Goal: Task Accomplishment & Management: Manage account settings

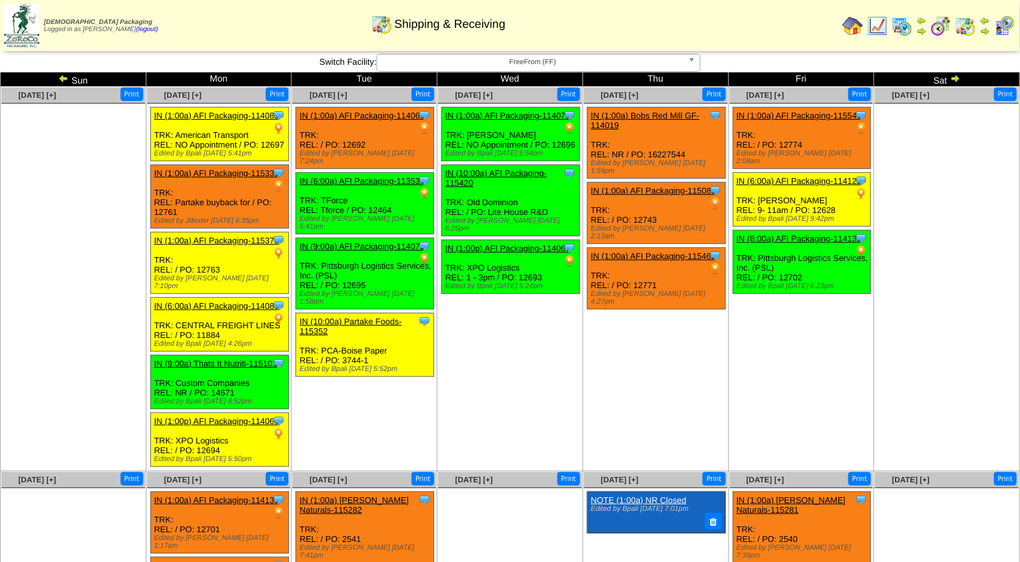
click at [1004, 30] on img at bounding box center [1004, 26] width 21 height 21
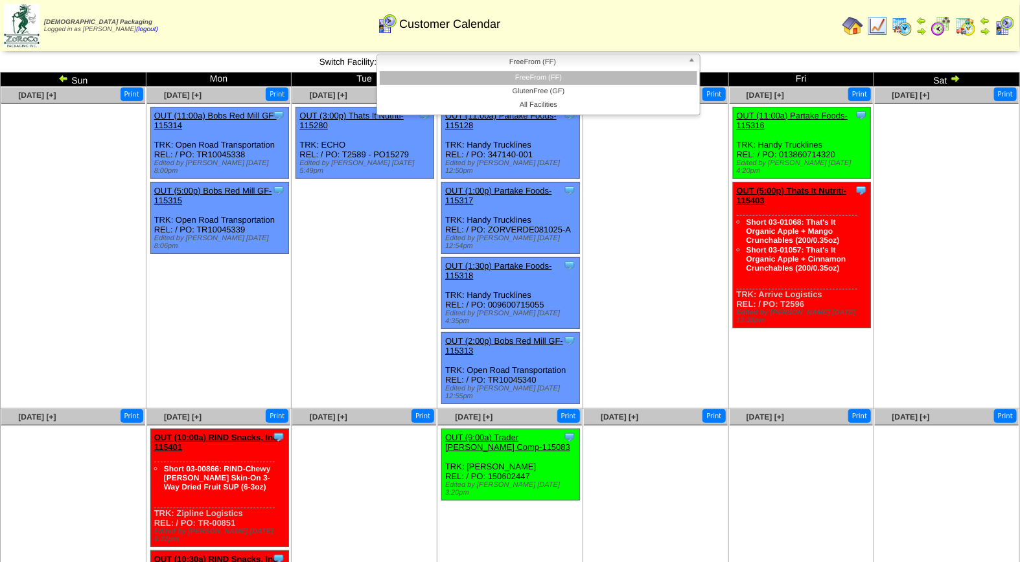
click at [530, 60] on span "FreeFrom (FF)" at bounding box center [532, 62] width 301 height 16
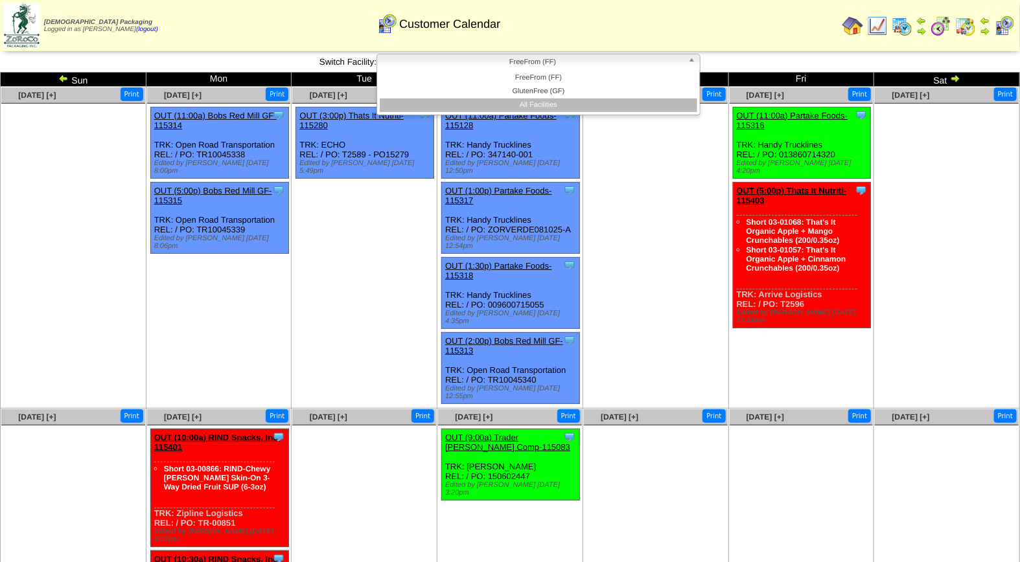
click at [542, 102] on li "All Facilities" at bounding box center [538, 105] width 317 height 14
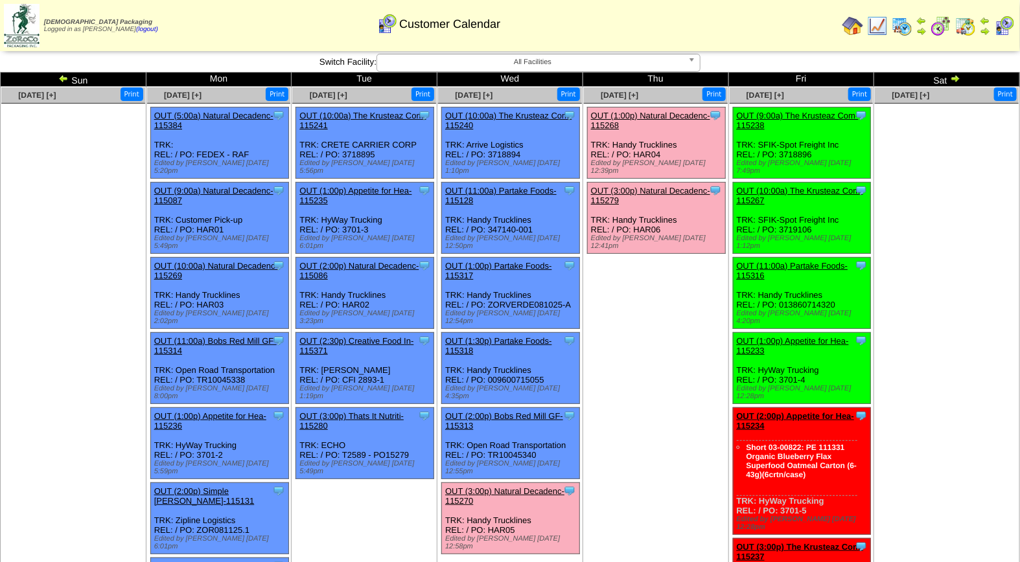
click at [514, 486] on link "OUT (3:00p) Natural Decadenc-115270" at bounding box center [504, 495] width 119 height 19
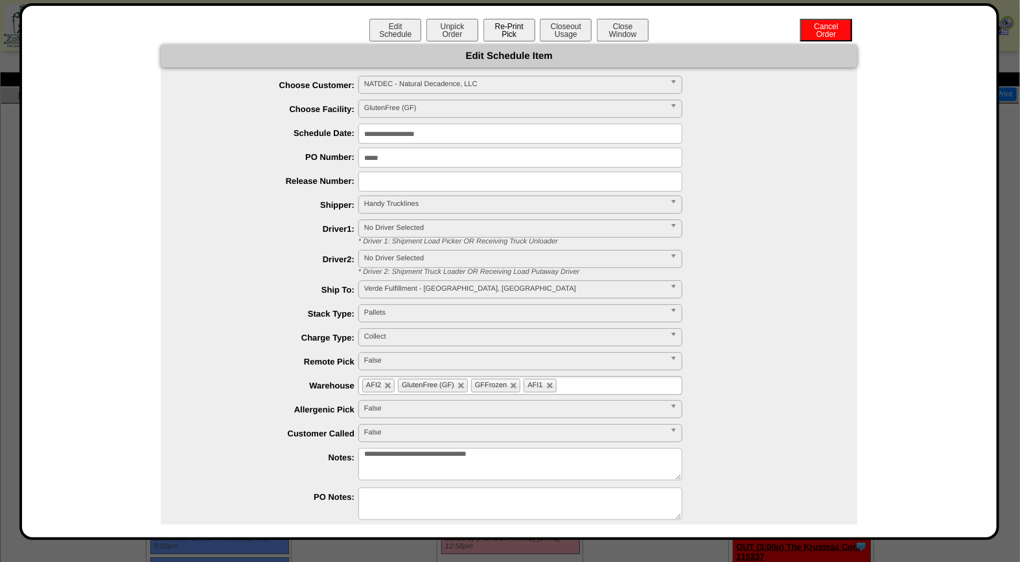
click at [508, 29] on button "Re-Print Pick" at bounding box center [509, 30] width 52 height 23
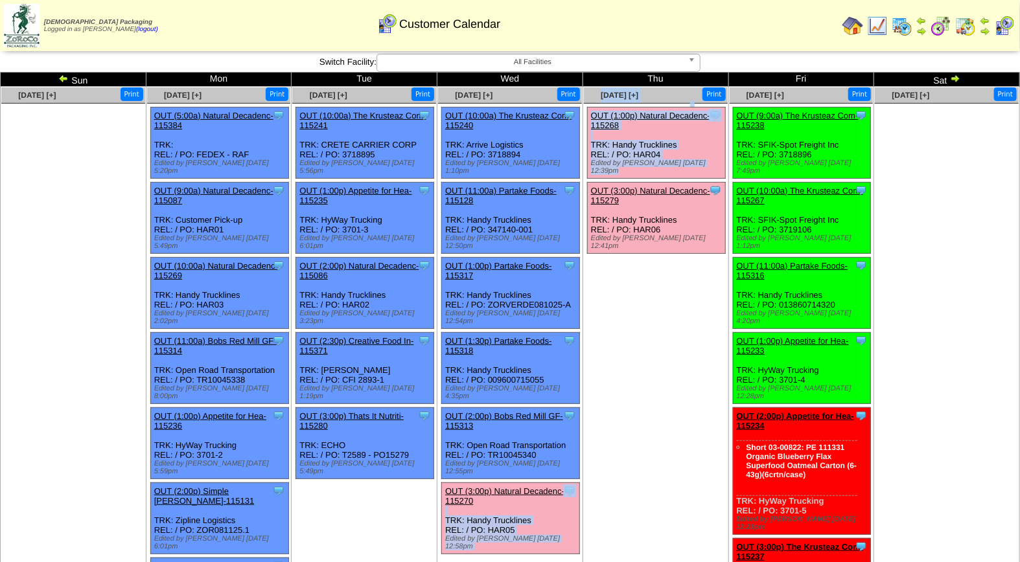
drag, startPoint x: 533, startPoint y: 458, endPoint x: 643, endPoint y: 316, distance: 179.2
click at [643, 316] on tr "Aug 10 [+] Print Aug 11 [+] Print 6" at bounding box center [510, 519] width 1019 height 865
click at [643, 316] on td "[DATE] [+] Print Clone Item OUT (1:00p) Natural Decadenc-115268 Natural Decaden…" at bounding box center [655, 519] width 146 height 865
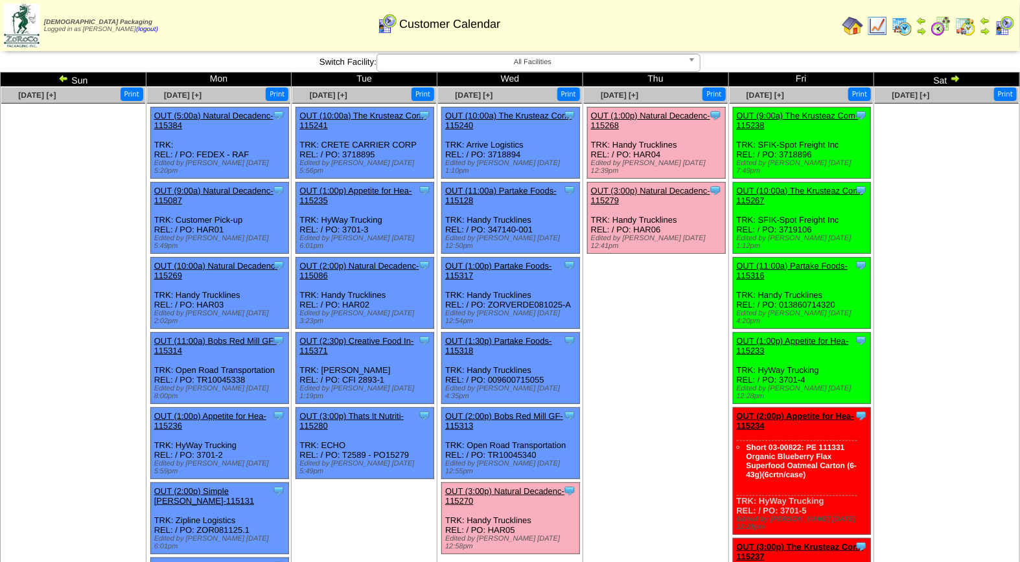
drag, startPoint x: 539, startPoint y: 477, endPoint x: 623, endPoint y: 502, distance: 87.7
click at [623, 502] on td "Aug 14 [+] Print Clone Item OUT (1:00p) Natural Decadenc-115268 Natural Decaden…" at bounding box center [655, 519] width 146 height 865
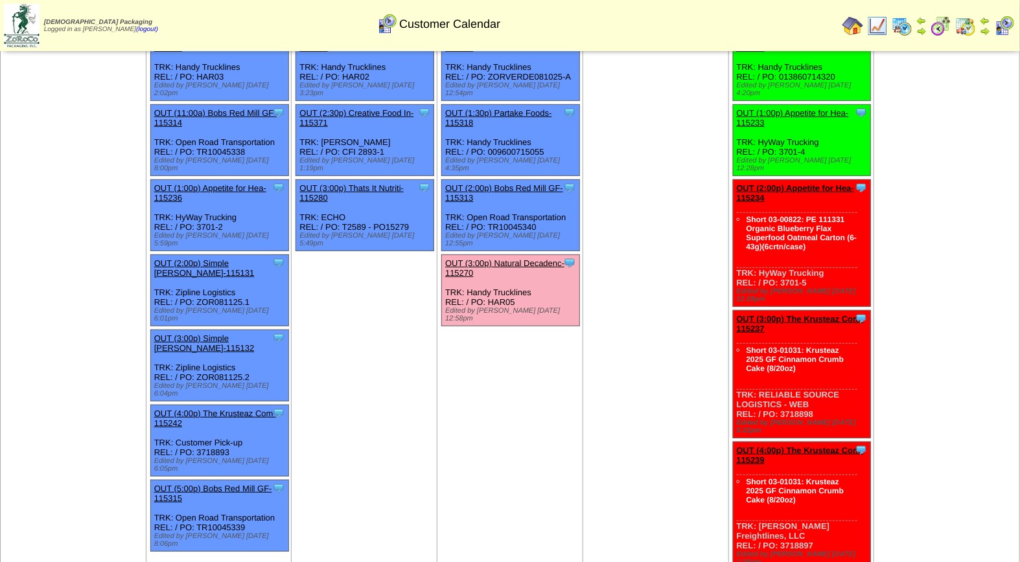
scroll to position [210, 0]
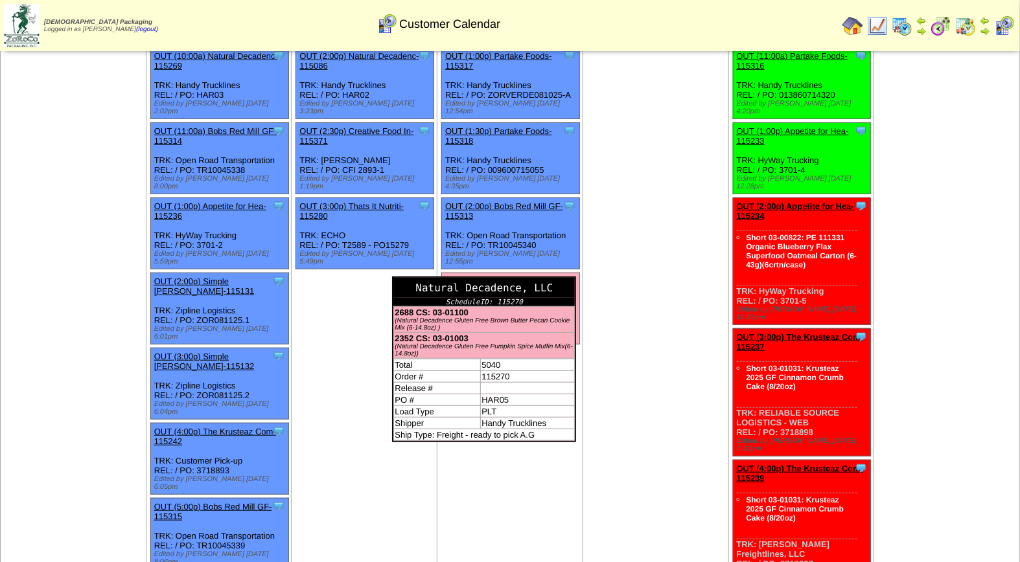
click at [571, 278] on div "Natural Decadence, LLC" at bounding box center [483, 288] width 181 height 20
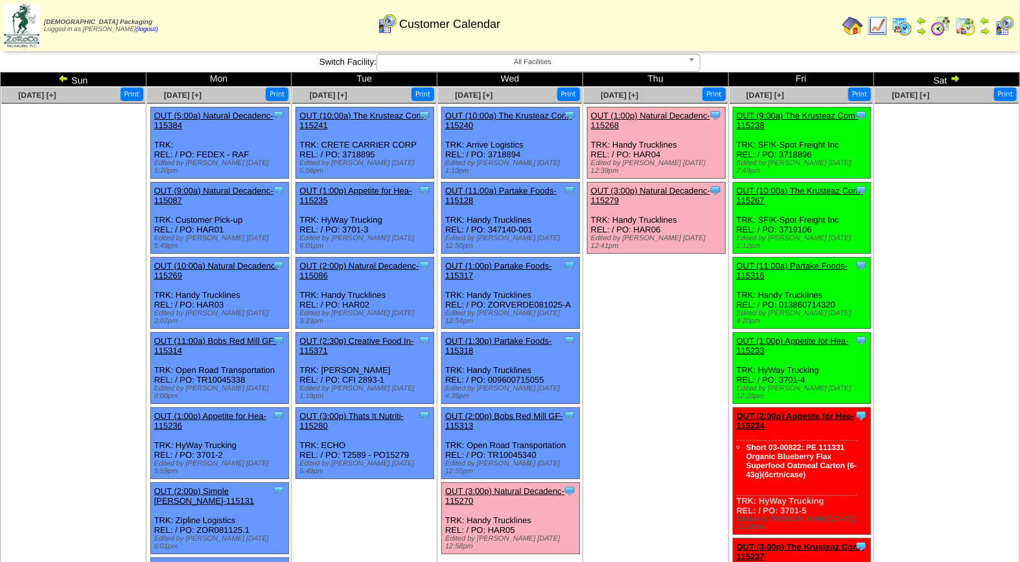
click at [483, 486] on link "OUT (3:00p) Natural Decadenc-115270" at bounding box center [504, 495] width 119 height 19
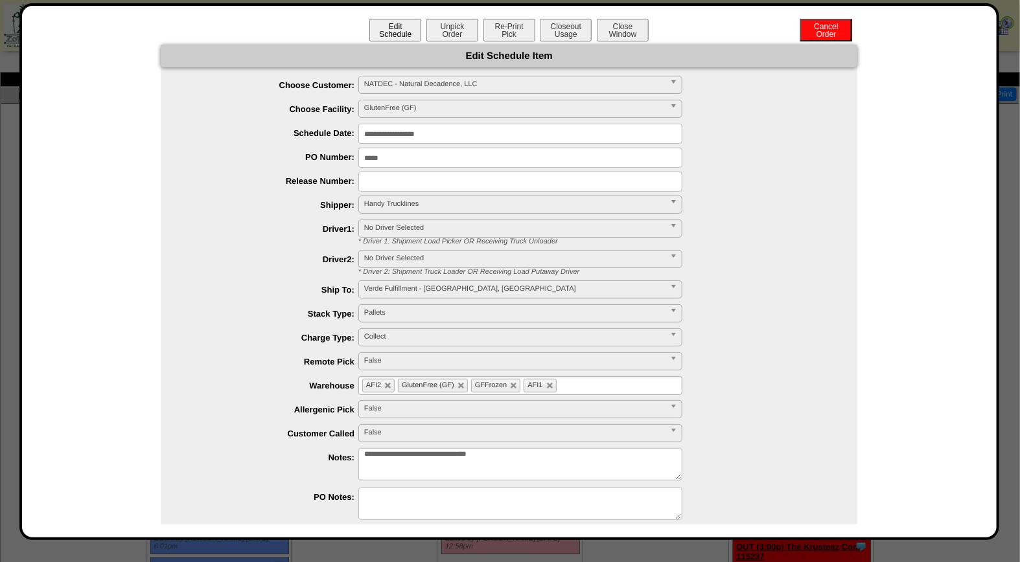
click at [394, 34] on button "Edit Schedule" at bounding box center [395, 30] width 52 height 23
click at [377, 130] on input "**********" at bounding box center [520, 134] width 324 height 20
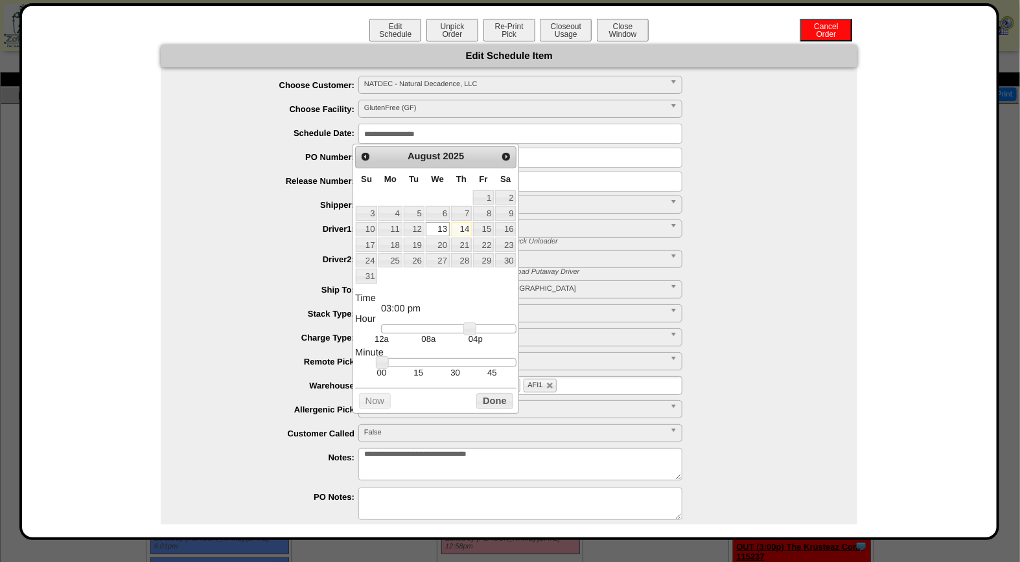
click at [465, 231] on link "14" at bounding box center [461, 229] width 21 height 14
type input "**********"
click at [490, 409] on button "Done" at bounding box center [494, 401] width 36 height 16
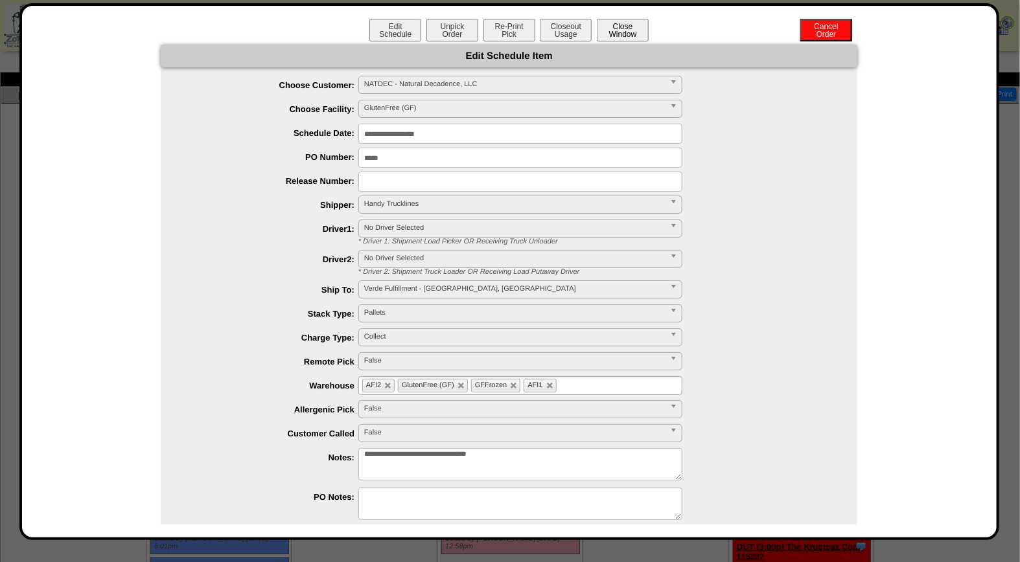
click at [619, 29] on button "Close Window" at bounding box center [623, 30] width 52 height 23
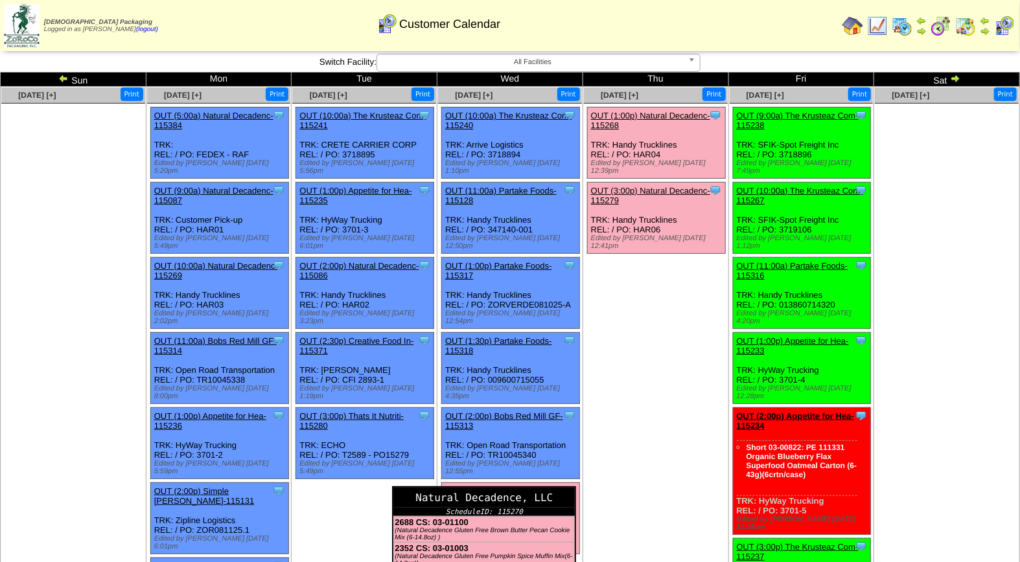
drag, startPoint x: 526, startPoint y: 443, endPoint x: 575, endPoint y: 442, distance: 49.2
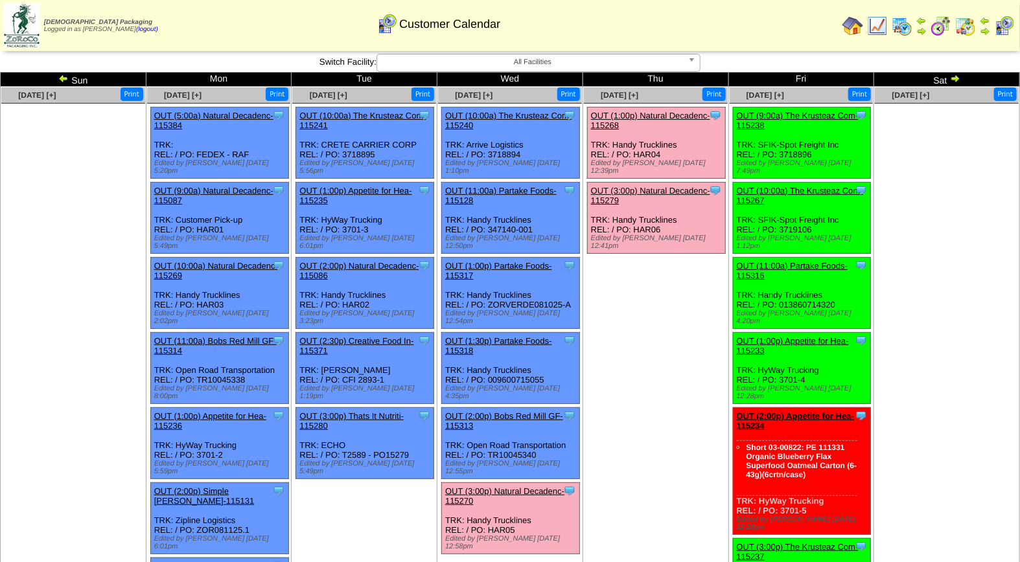
drag, startPoint x: 575, startPoint y: 442, endPoint x: 653, endPoint y: 521, distance: 111.3
click at [653, 521] on td "Aug 14 [+] Print Clone Item OUT (1:00p) Natural Decadenc-115268 Natural Decaden…" at bounding box center [655, 496] width 146 height 819
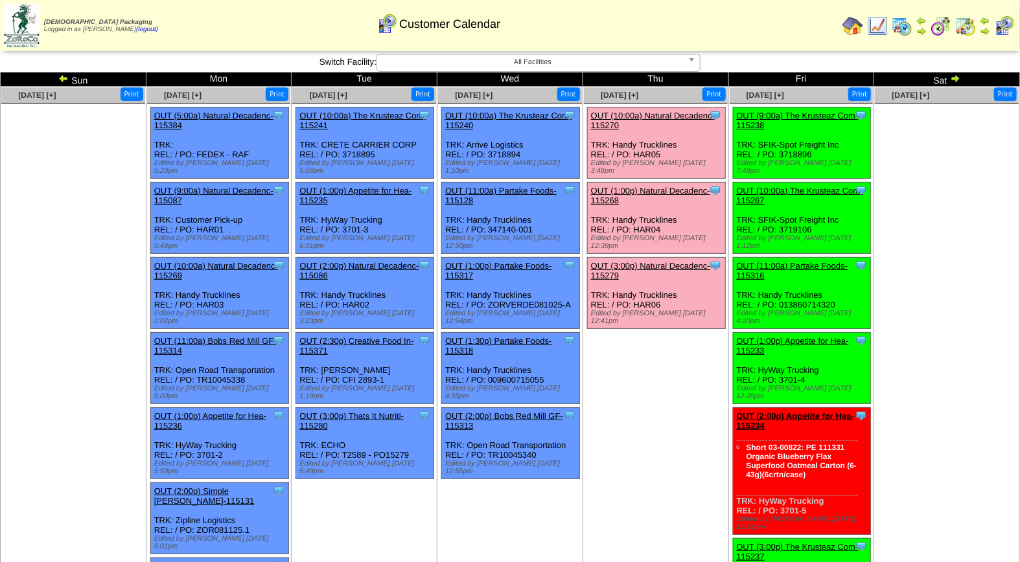
click at [650, 186] on link "OUT (1:00p) Natural Decadenc-115268" at bounding box center [650, 195] width 119 height 19
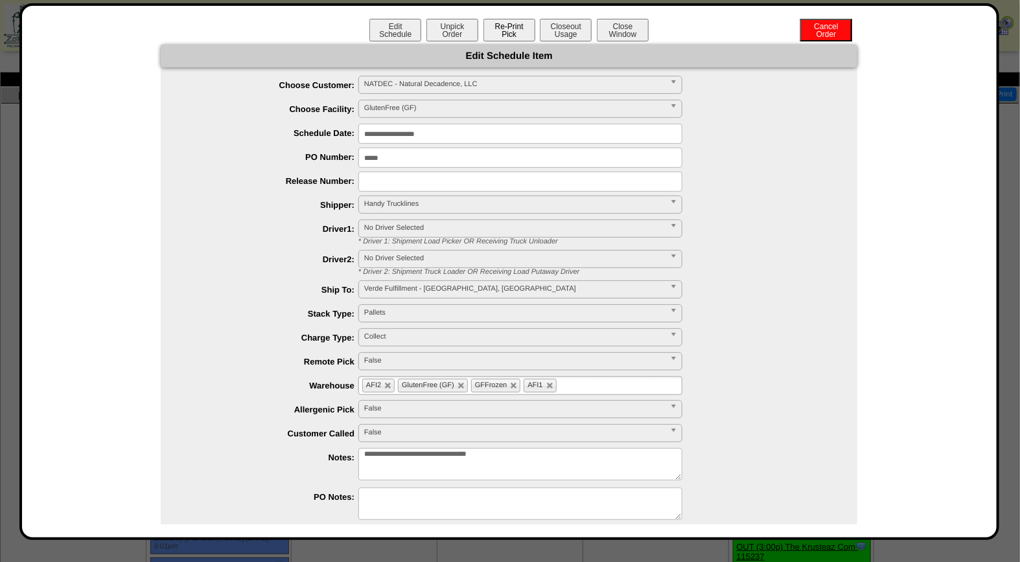
click at [510, 29] on button "Re-Print Pick" at bounding box center [509, 30] width 52 height 23
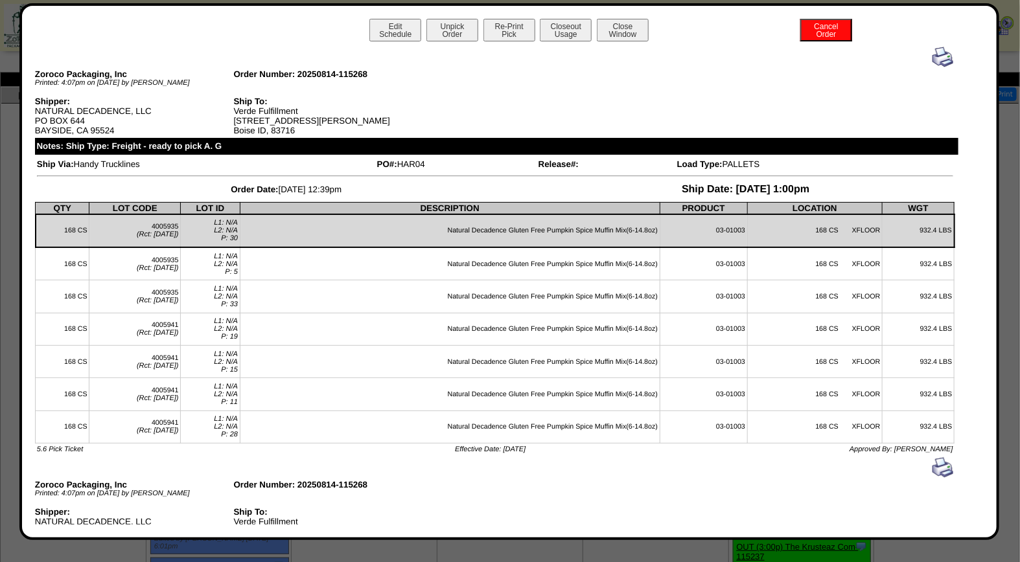
click at [934, 53] on img at bounding box center [942, 57] width 21 height 21
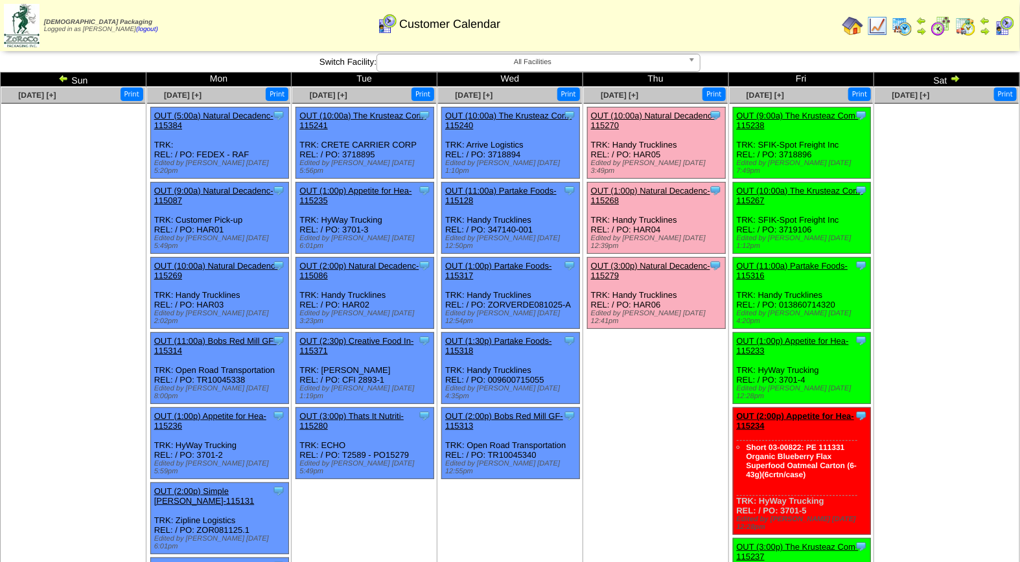
click at [642, 261] on link "OUT (3:00p) Natural Decadenc-115279" at bounding box center [650, 270] width 119 height 19
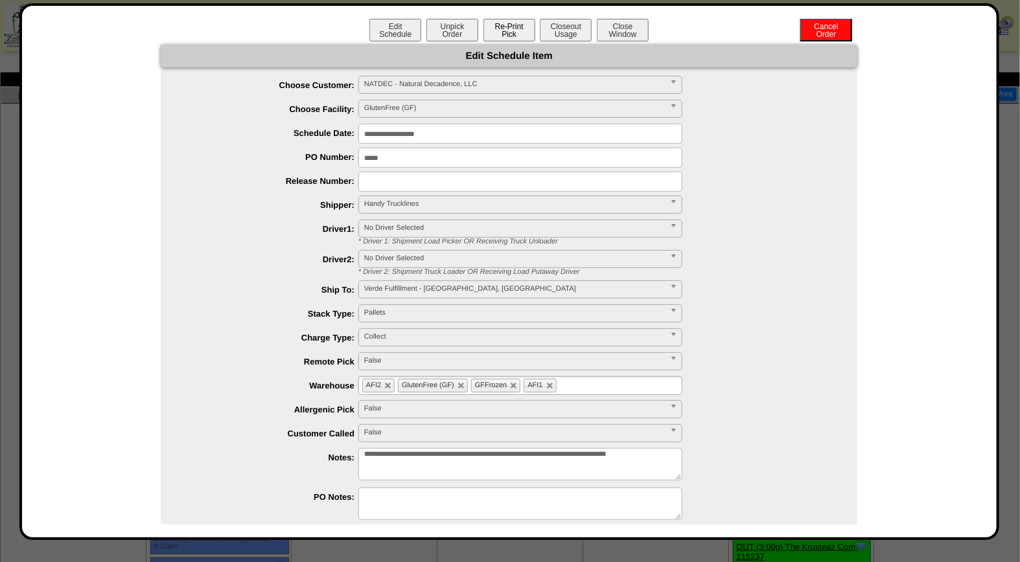
click at [508, 24] on button "Re-Print Pick" at bounding box center [509, 30] width 52 height 23
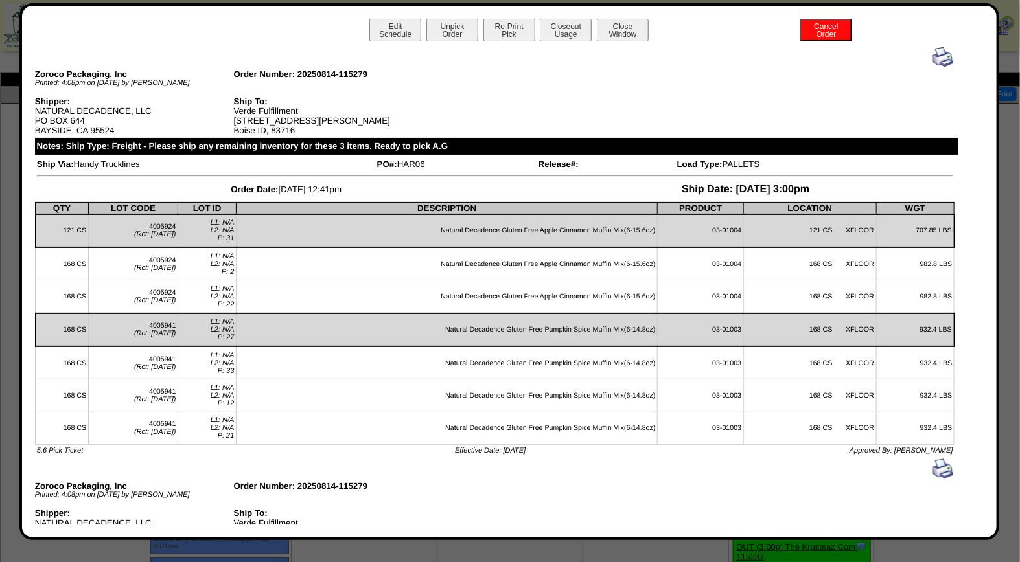
click at [932, 60] on img at bounding box center [942, 57] width 21 height 21
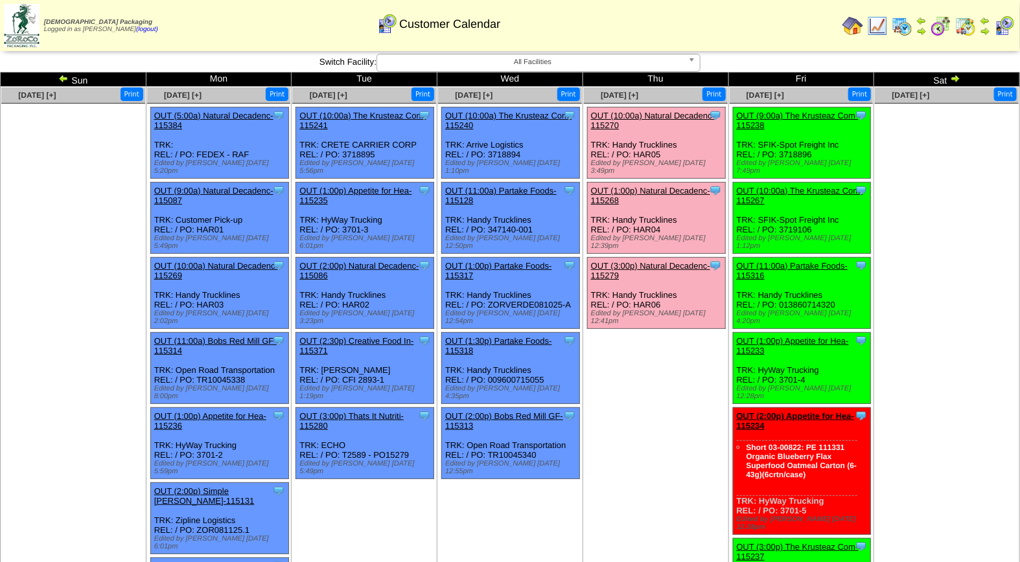
click at [665, 117] on link "OUT (10:00a) Natural Decadenc-115270" at bounding box center [653, 120] width 124 height 19
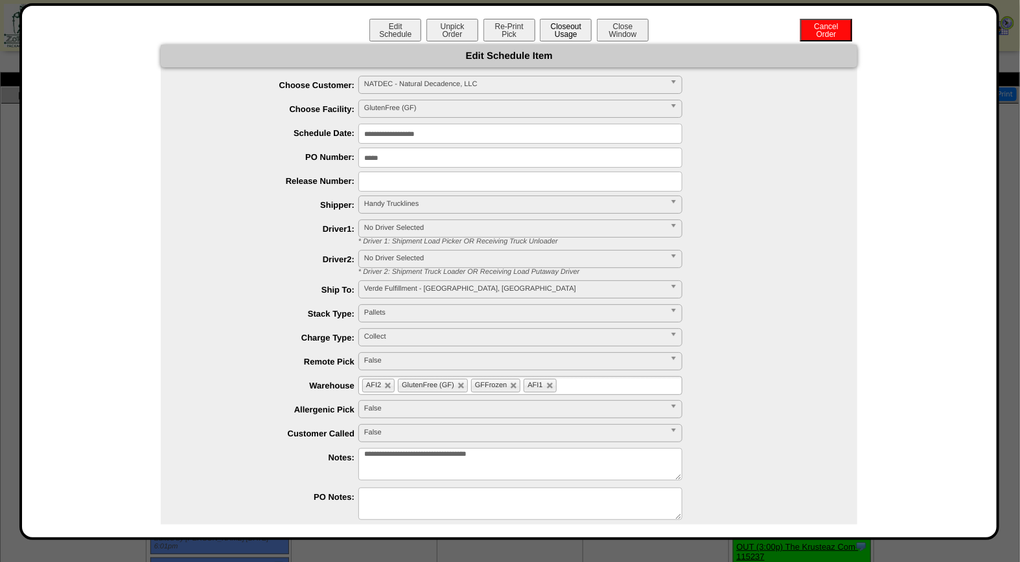
click at [569, 34] on button "Closeout Usage" at bounding box center [566, 30] width 52 height 23
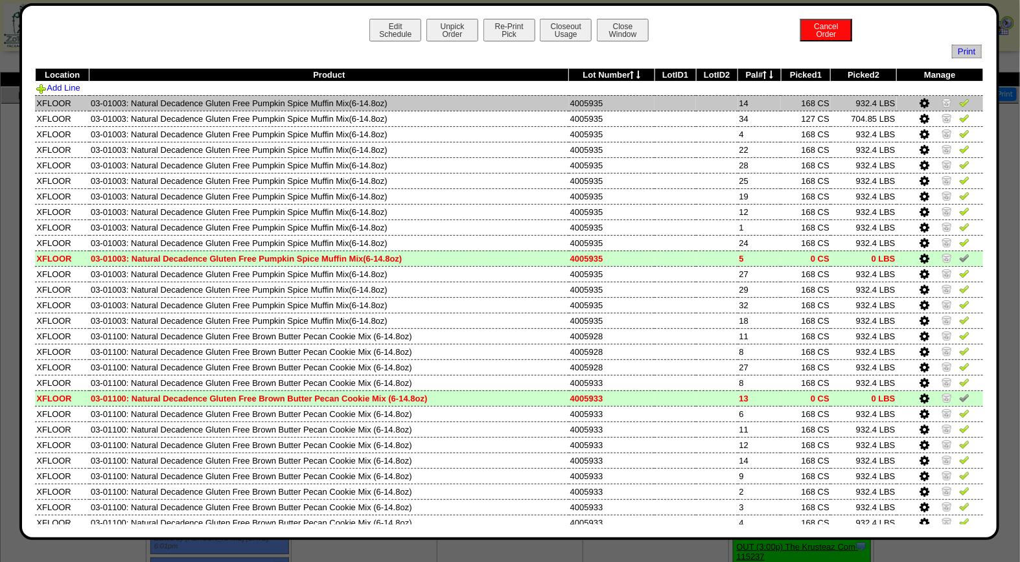
click at [959, 101] on img at bounding box center [964, 102] width 10 height 10
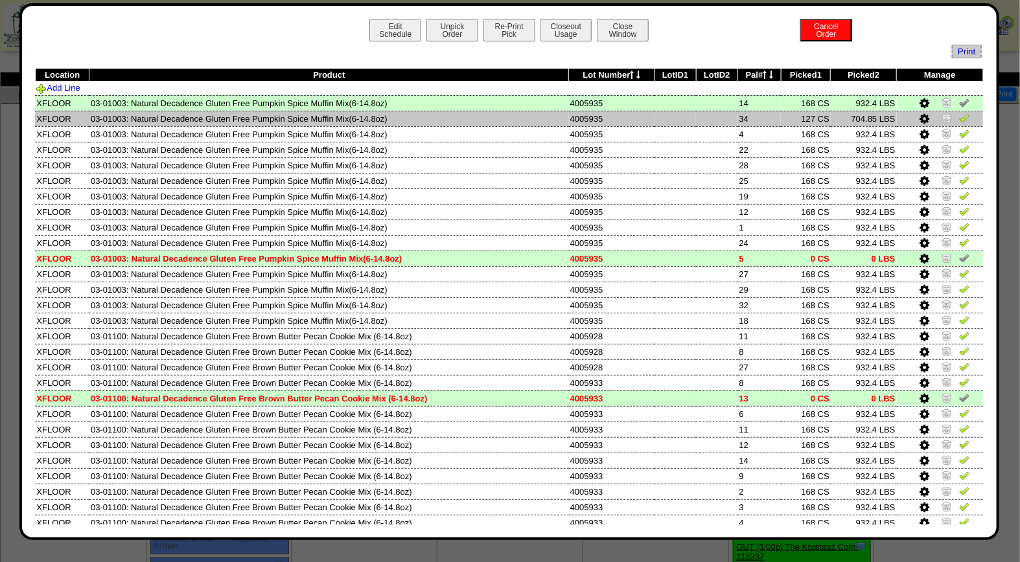
click at [959, 117] on img at bounding box center [964, 118] width 10 height 10
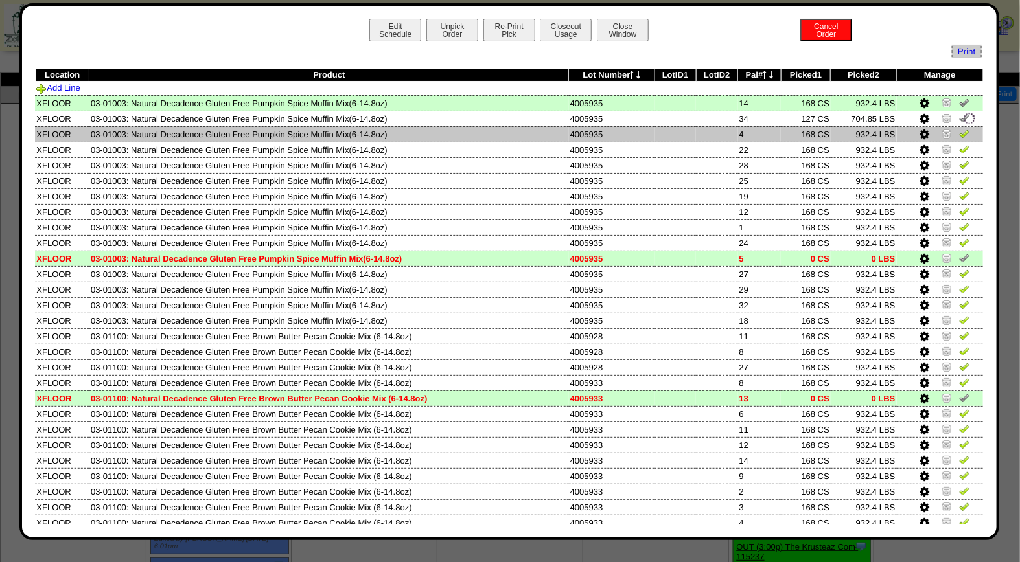
click at [959, 132] on img at bounding box center [964, 133] width 10 height 10
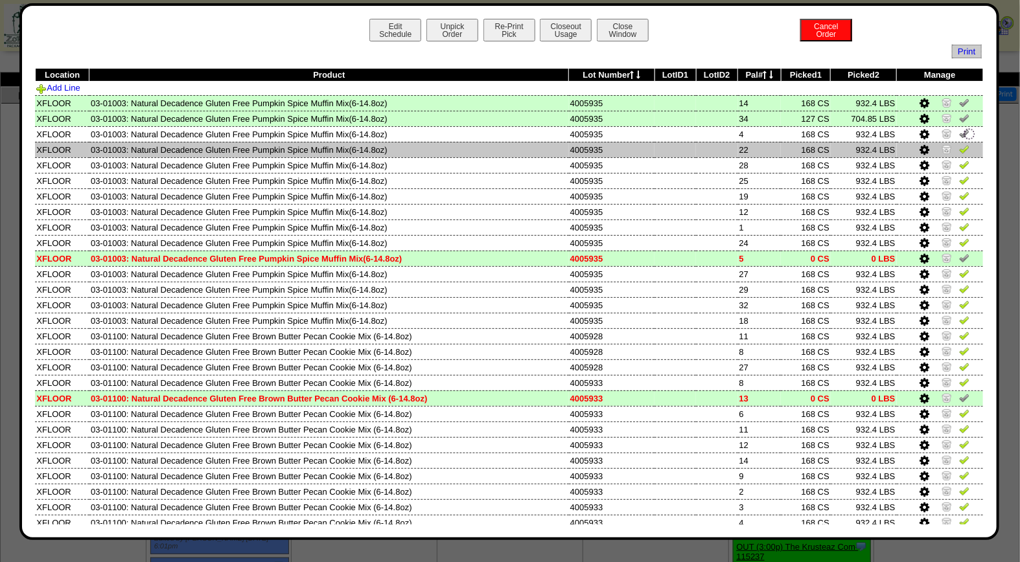
click at [959, 150] on img at bounding box center [964, 149] width 10 height 10
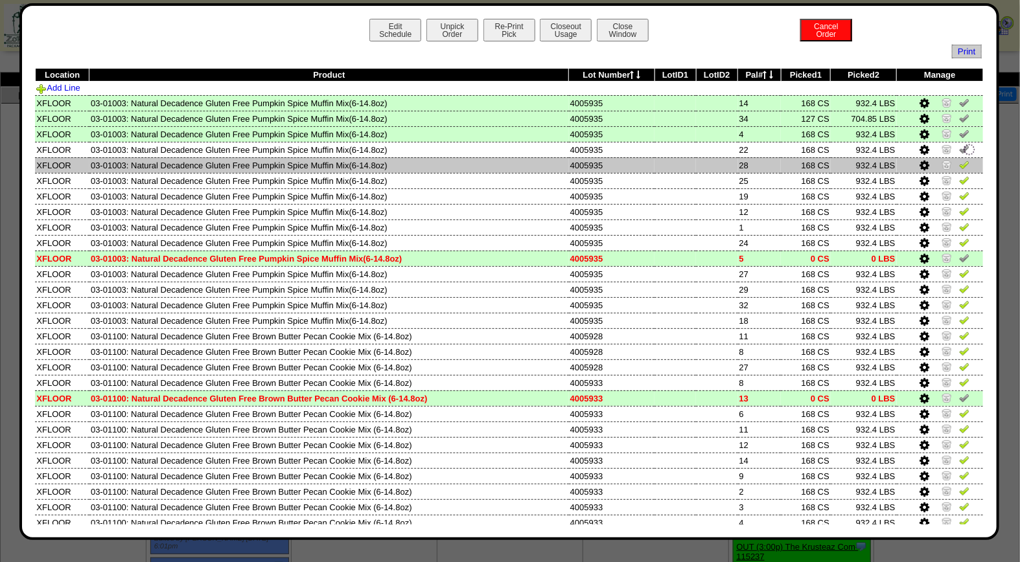
click at [959, 165] on img at bounding box center [964, 164] width 10 height 10
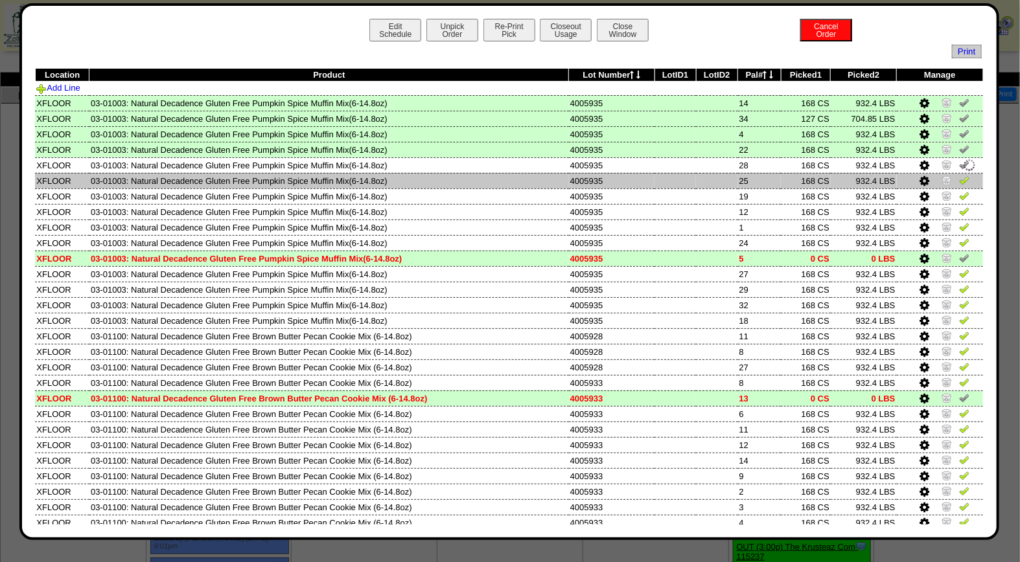
click at [959, 179] on img at bounding box center [964, 180] width 10 height 10
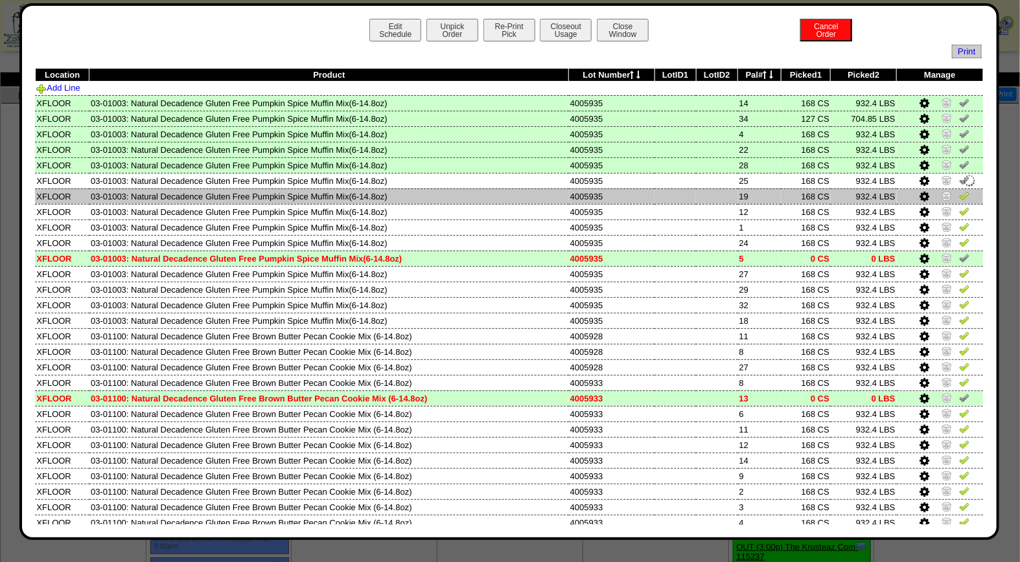
click at [959, 196] on img at bounding box center [964, 195] width 10 height 10
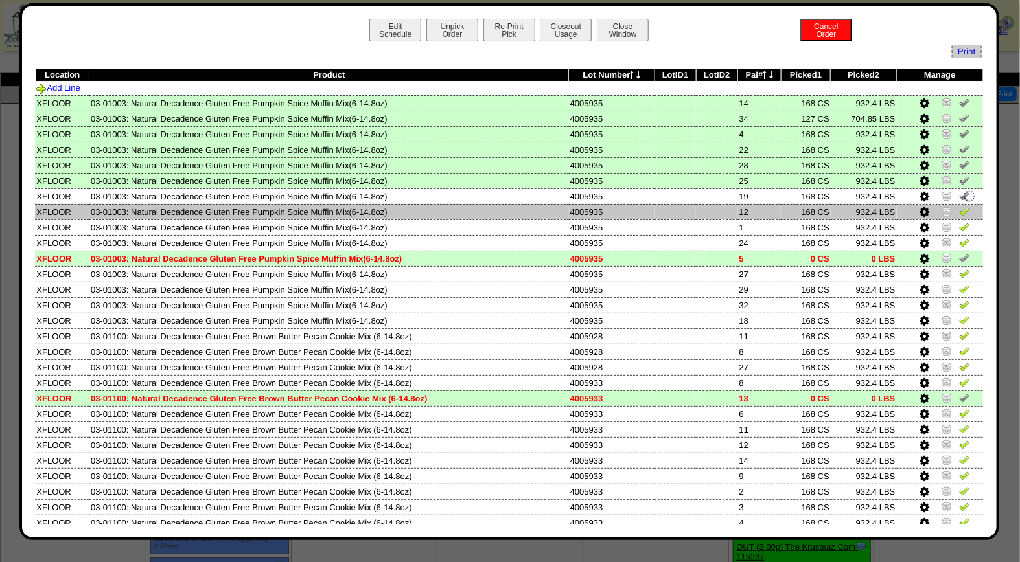
click at [959, 214] on img at bounding box center [964, 211] width 10 height 10
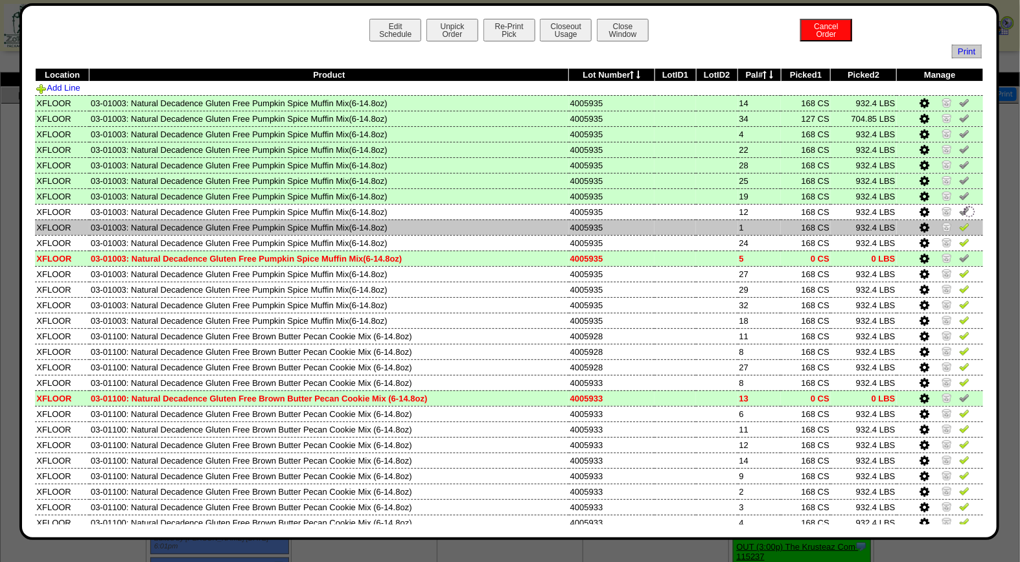
click at [959, 225] on img at bounding box center [964, 227] width 10 height 10
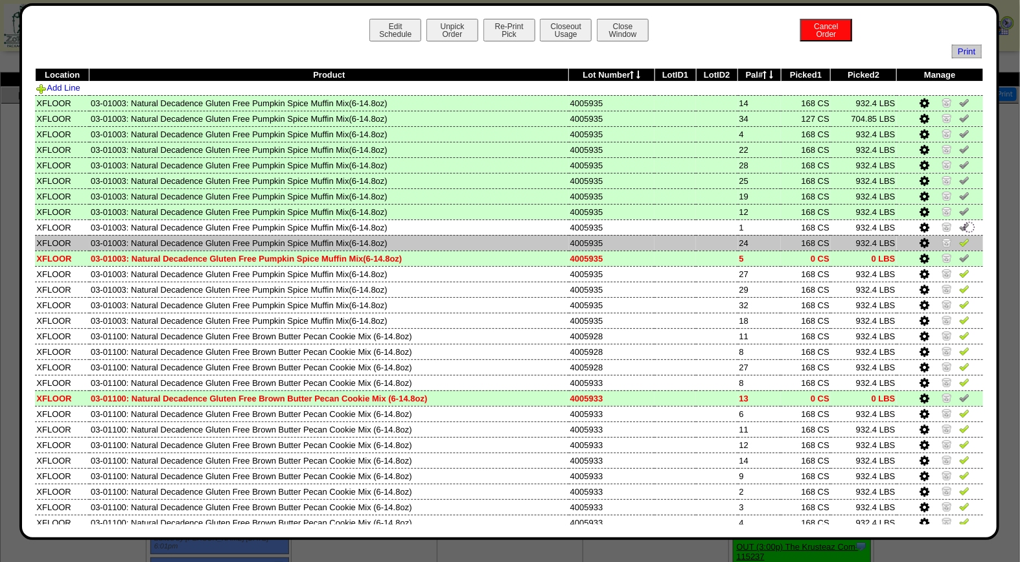
click at [959, 241] on img at bounding box center [964, 242] width 10 height 10
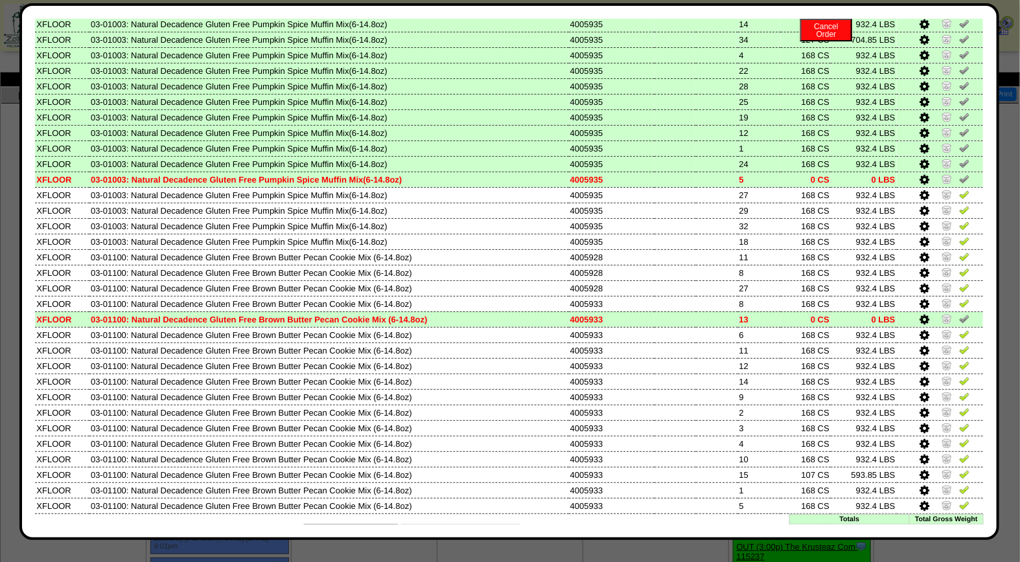
scroll to position [93, 0]
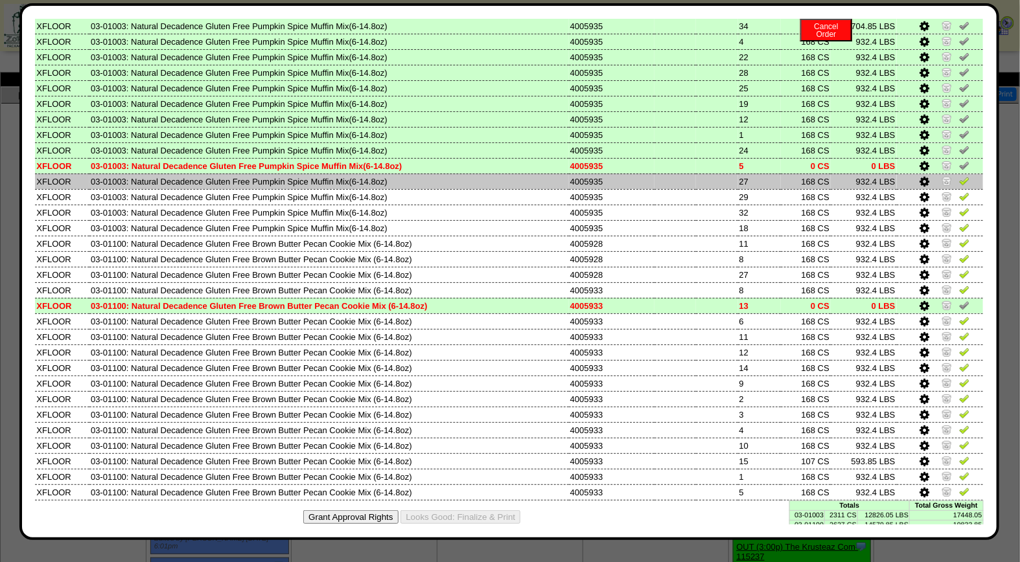
click at [959, 177] on img at bounding box center [964, 181] width 10 height 10
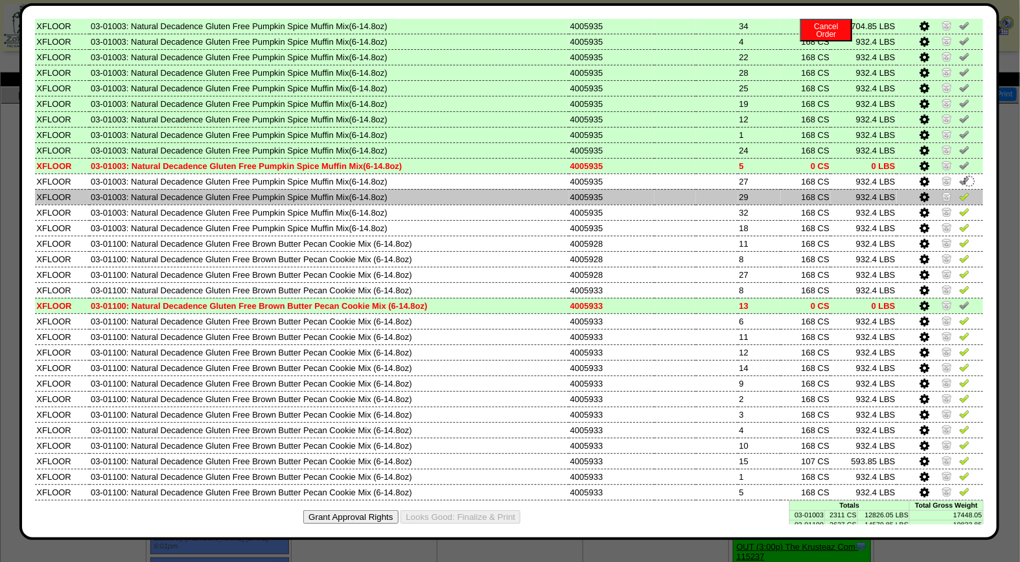
click at [959, 194] on img at bounding box center [964, 196] width 10 height 10
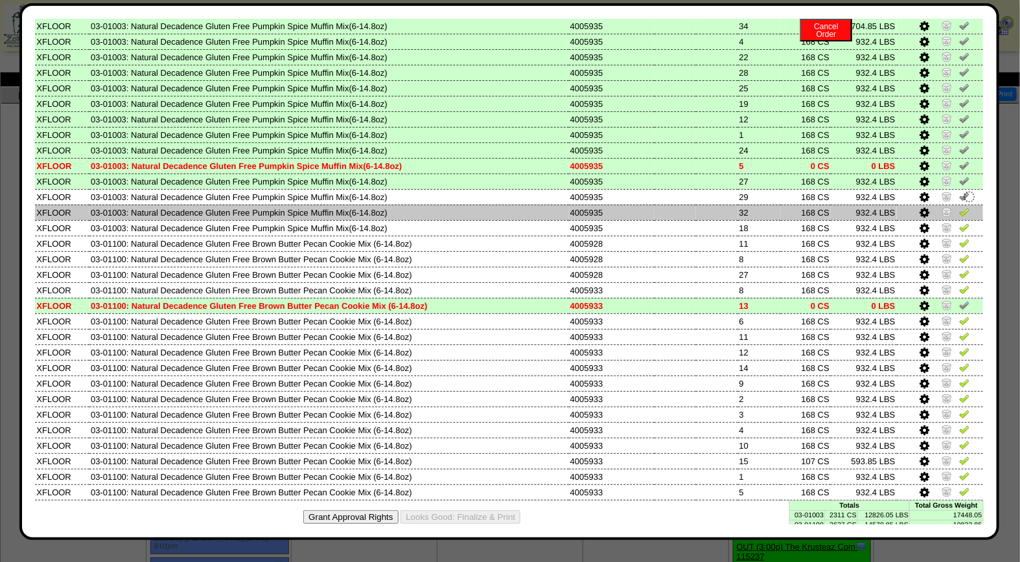
click at [959, 210] on img at bounding box center [964, 212] width 10 height 10
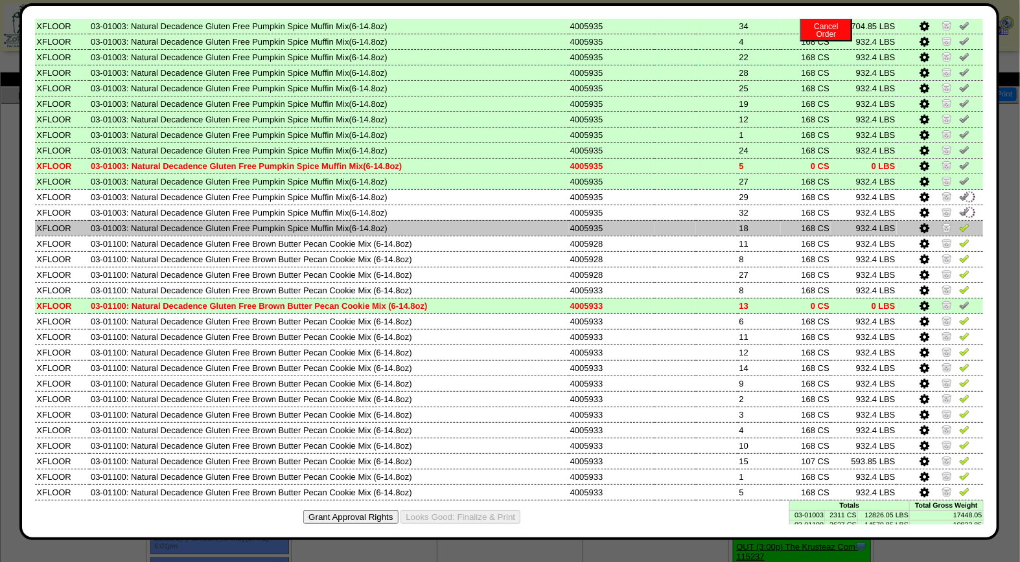
click at [959, 223] on img at bounding box center [964, 227] width 10 height 10
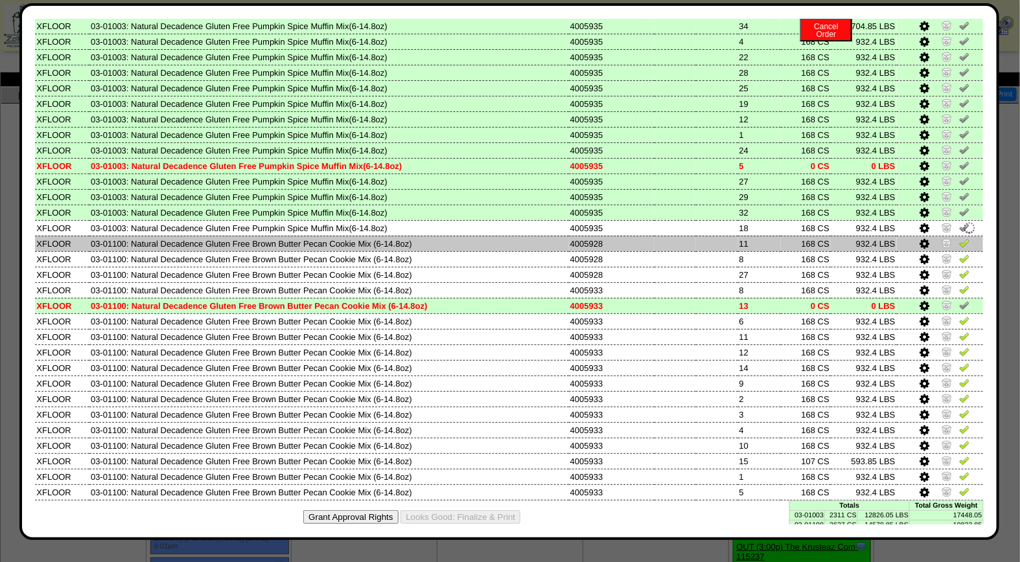
click at [959, 238] on img at bounding box center [964, 243] width 10 height 10
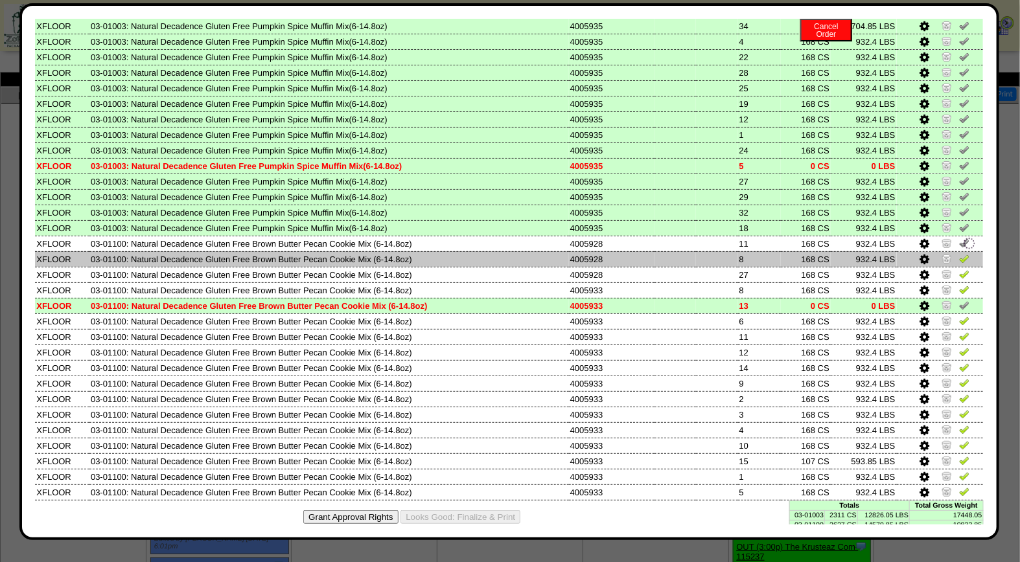
click at [959, 255] on img at bounding box center [964, 258] width 10 height 10
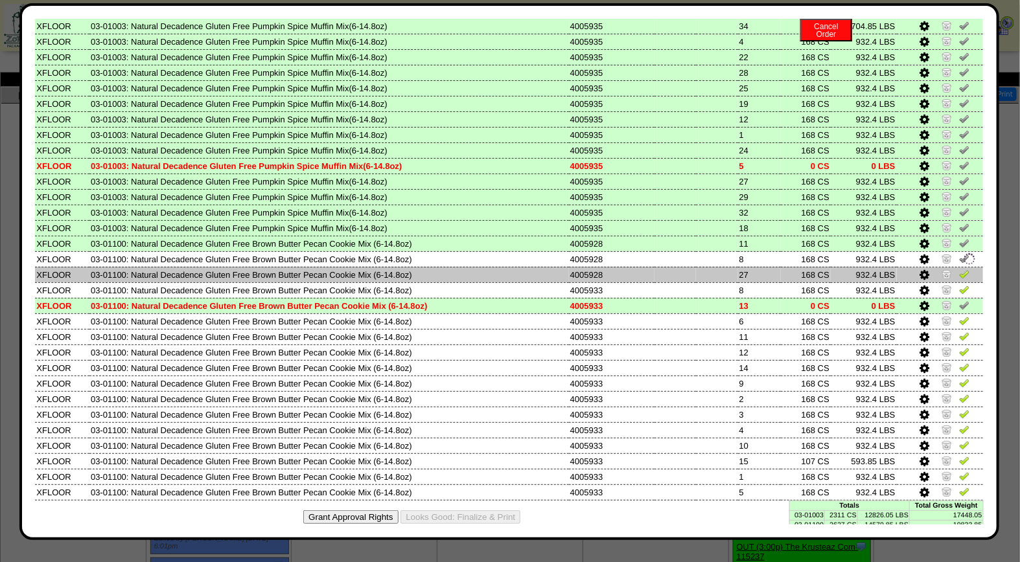
click at [959, 270] on img at bounding box center [964, 274] width 10 height 10
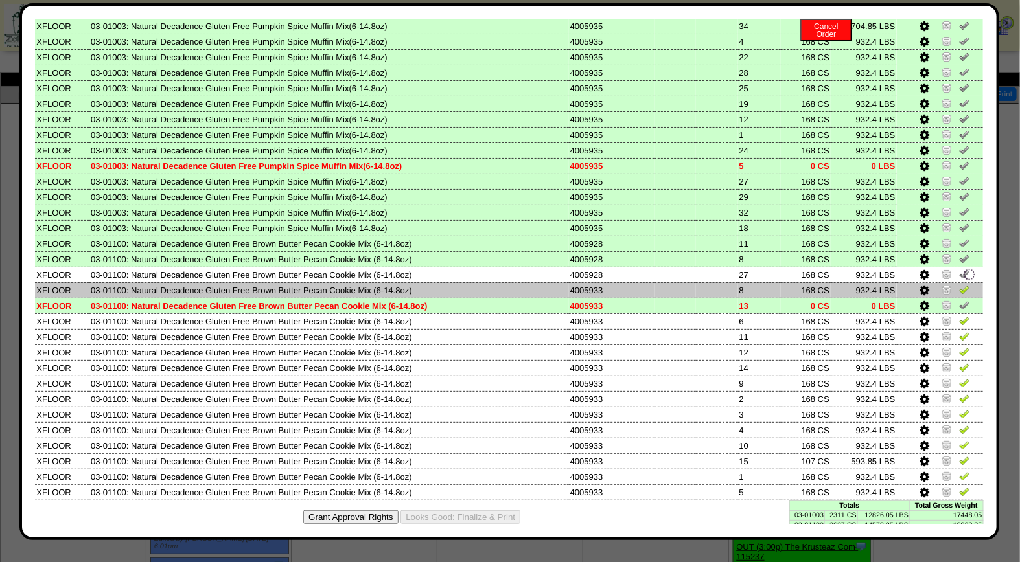
click at [959, 284] on img at bounding box center [964, 289] width 10 height 10
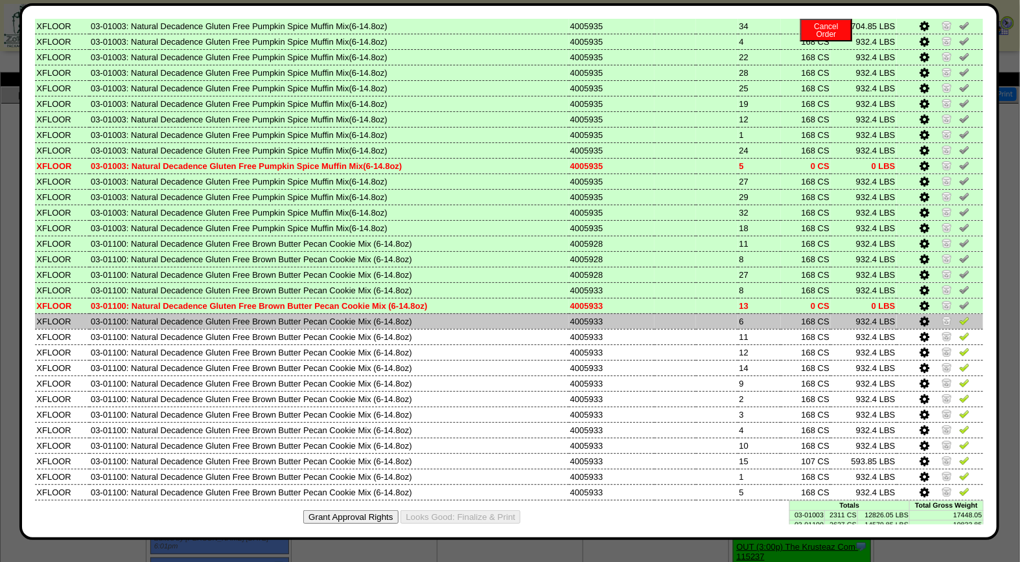
click at [959, 315] on img at bounding box center [964, 320] width 10 height 10
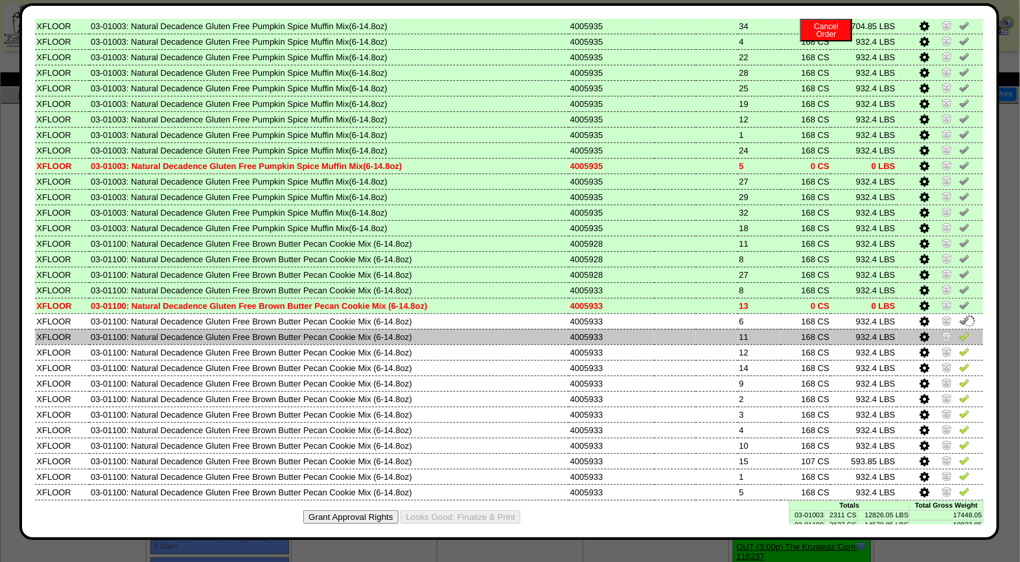
click at [959, 331] on img at bounding box center [964, 336] width 10 height 10
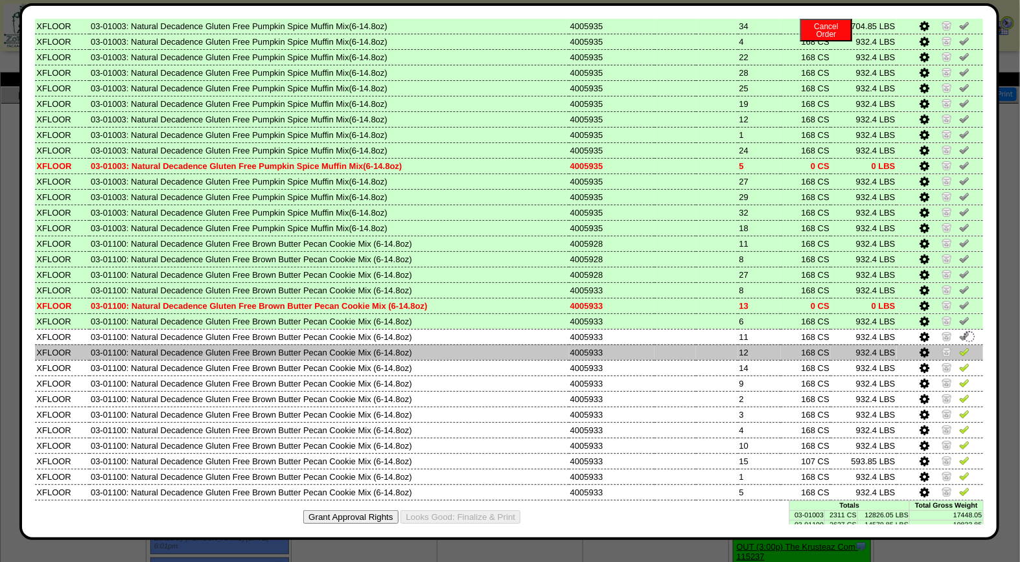
click at [959, 347] on img at bounding box center [964, 352] width 10 height 10
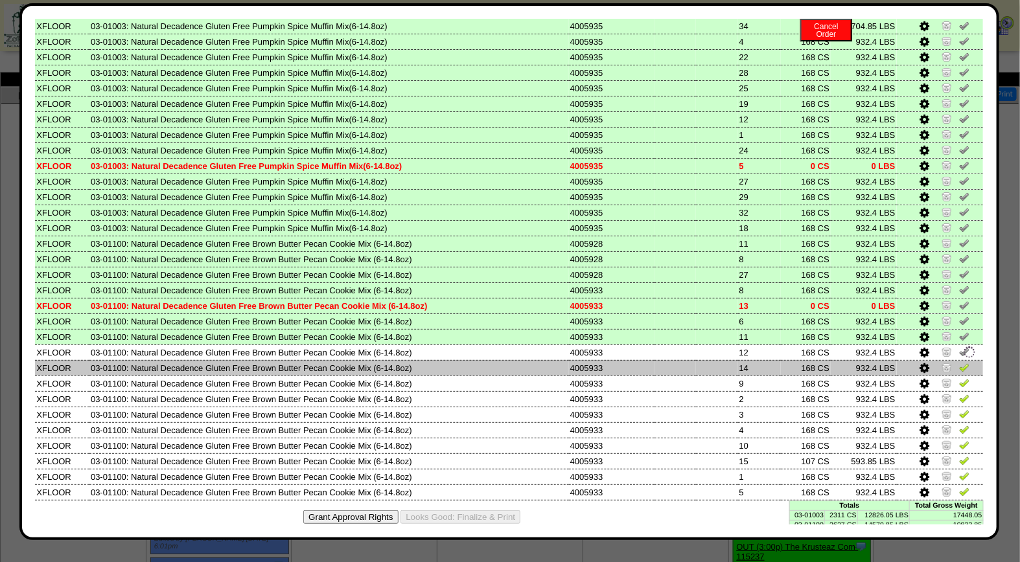
click at [959, 362] on img at bounding box center [964, 367] width 10 height 10
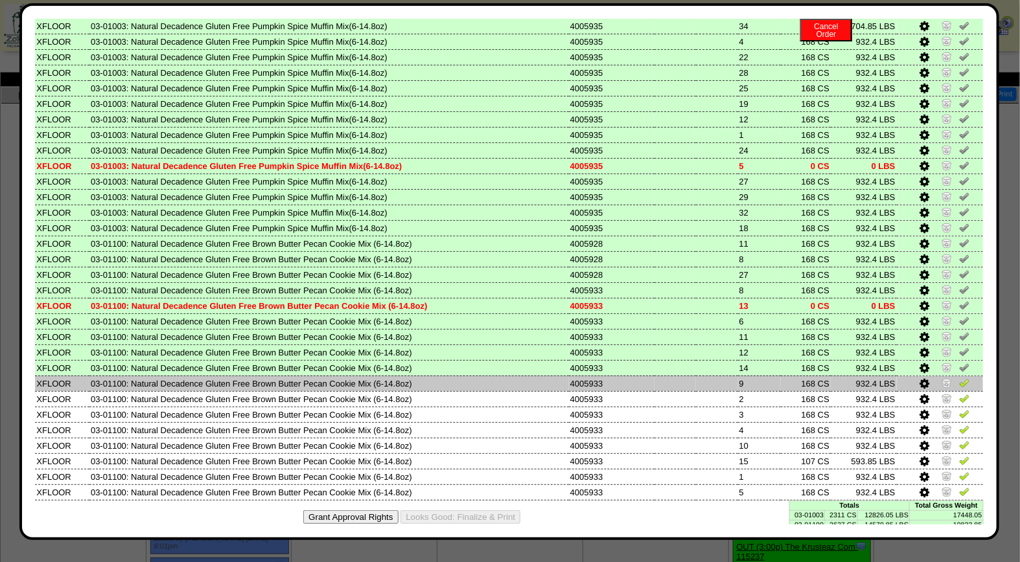
click at [959, 378] on img at bounding box center [964, 383] width 10 height 10
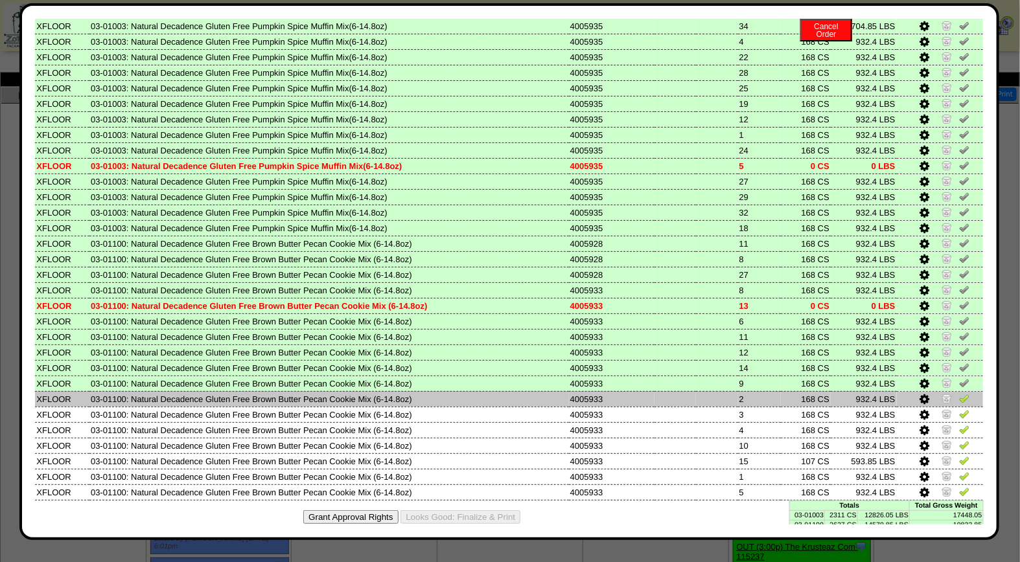
click at [959, 393] on img at bounding box center [964, 398] width 10 height 10
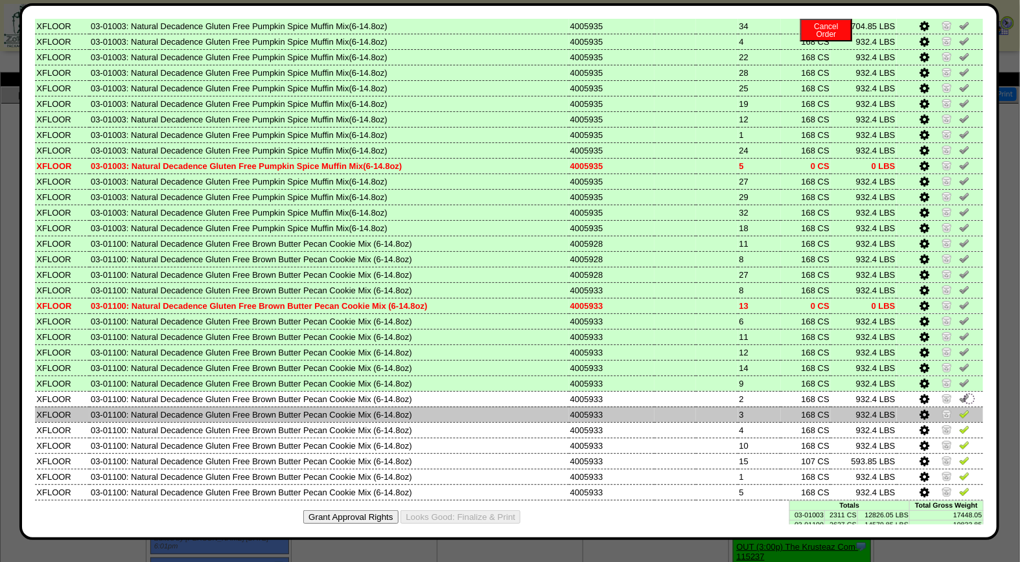
click at [959, 409] on img at bounding box center [964, 414] width 10 height 10
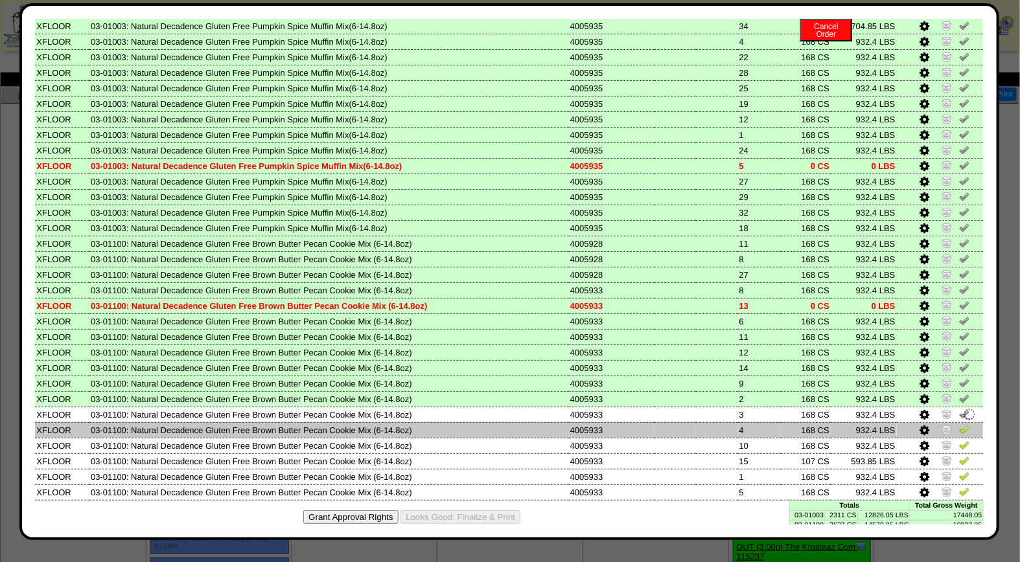
click at [959, 424] on img at bounding box center [964, 429] width 10 height 10
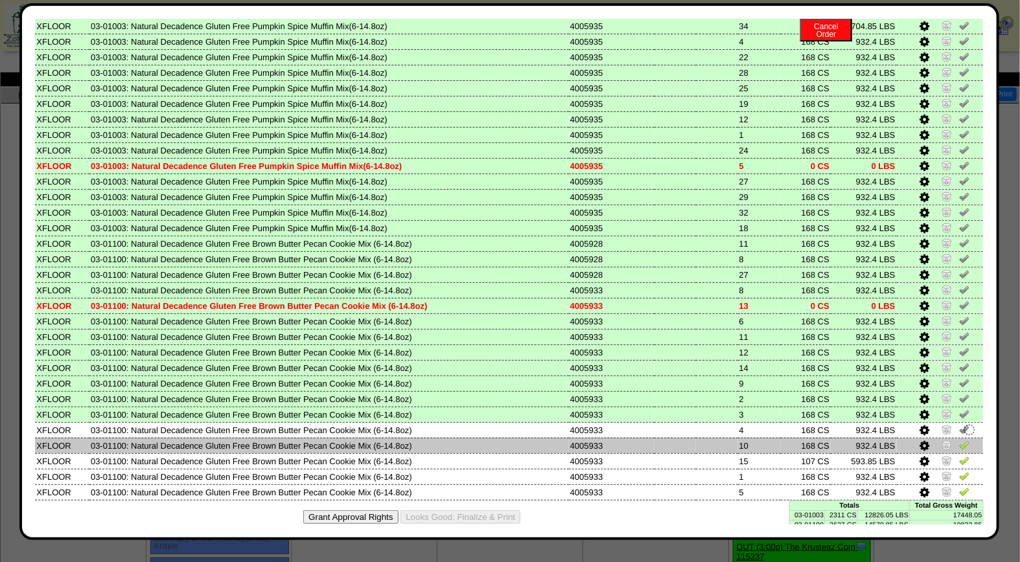
click at [959, 440] on img at bounding box center [964, 445] width 10 height 10
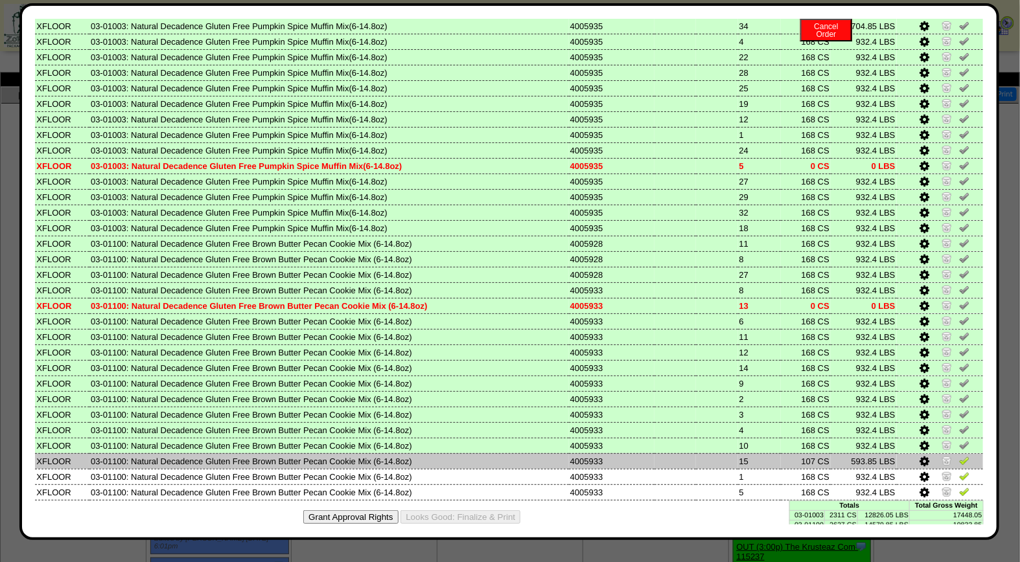
click at [959, 455] on img at bounding box center [964, 460] width 10 height 10
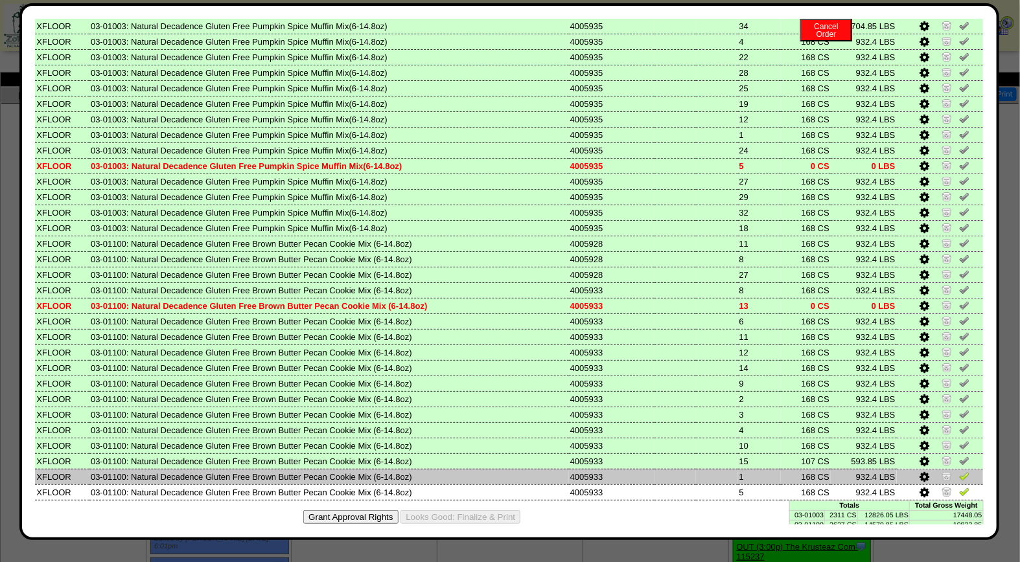
click at [959, 471] on img at bounding box center [964, 476] width 10 height 10
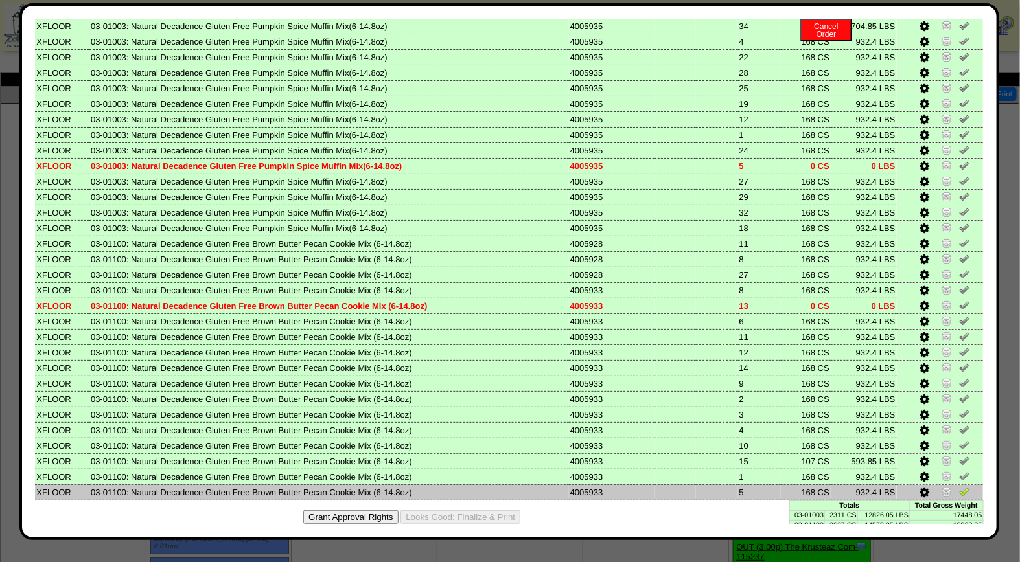
click at [959, 486] on img at bounding box center [964, 491] width 10 height 10
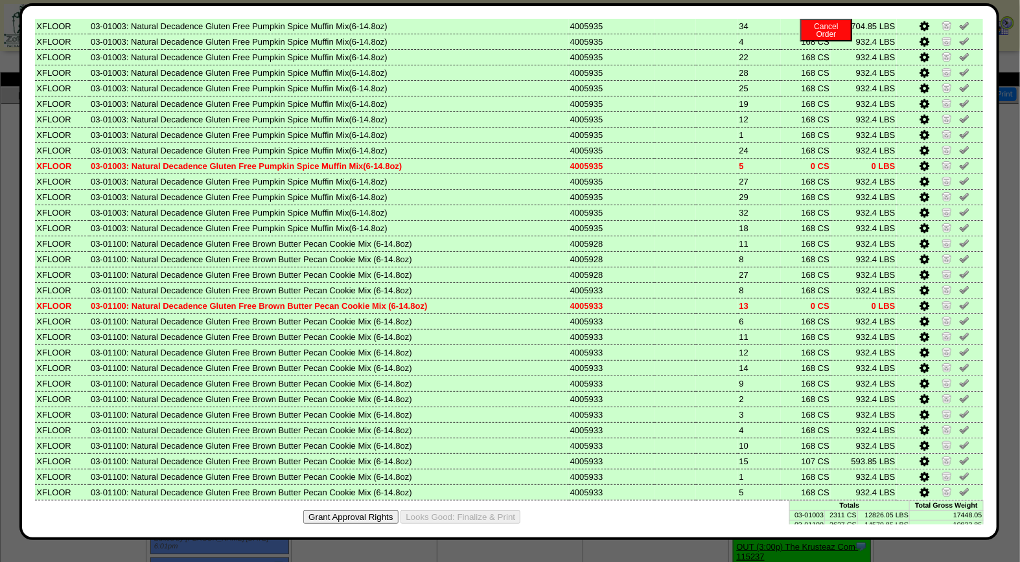
scroll to position [0, 0]
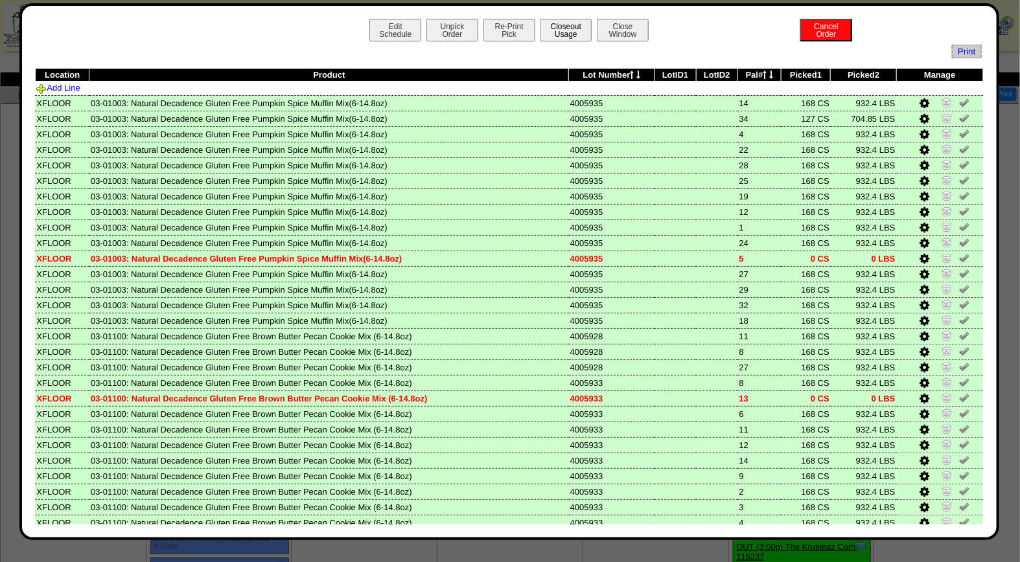
click at [561, 26] on button "Closeout Usage" at bounding box center [566, 30] width 52 height 23
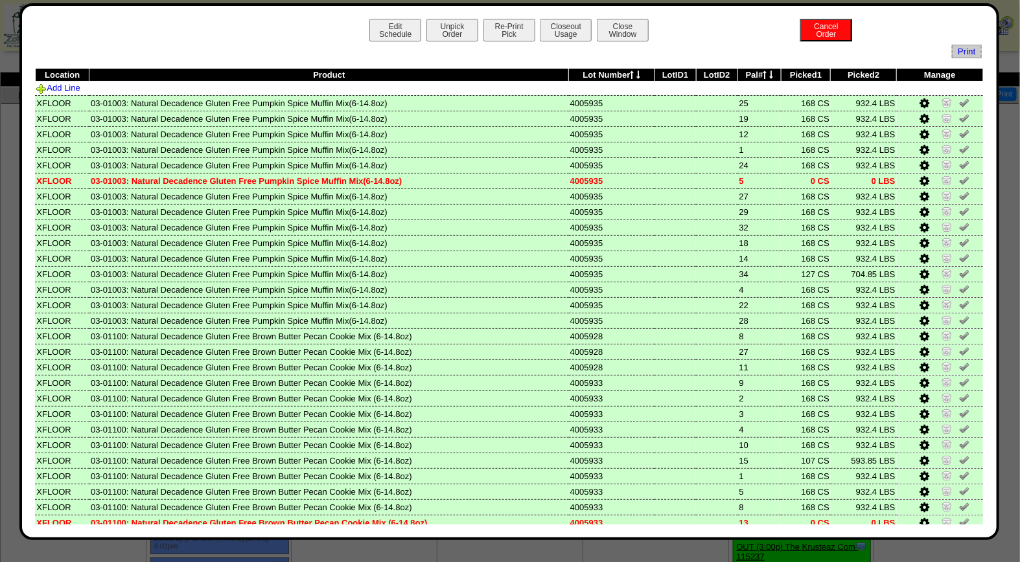
scroll to position [93, 0]
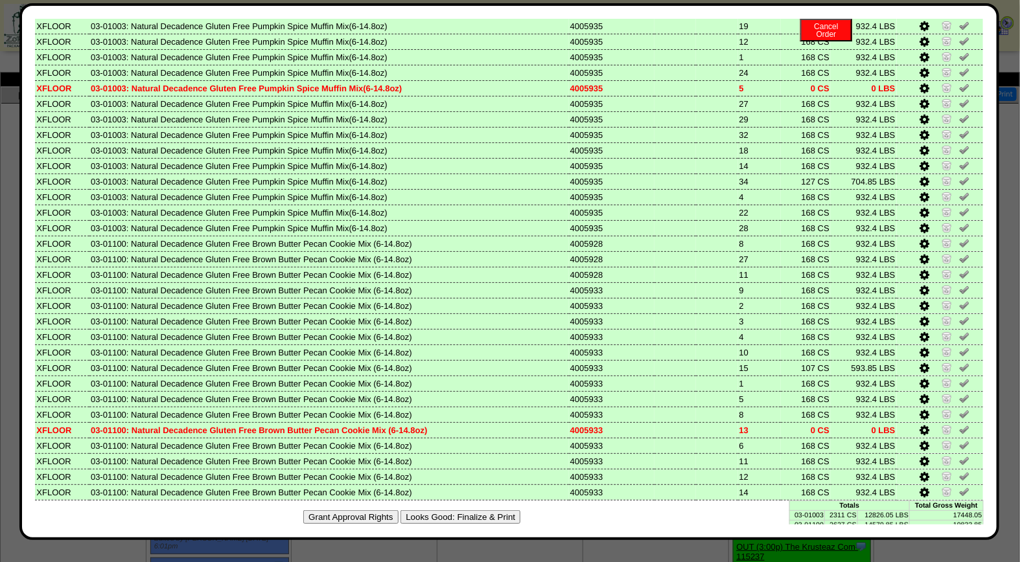
drag, startPoint x: 497, startPoint y: 506, endPoint x: 584, endPoint y: 131, distance: 384.3
click at [497, 510] on button "Looks Good: Finalize & Print" at bounding box center [460, 517] width 120 height 14
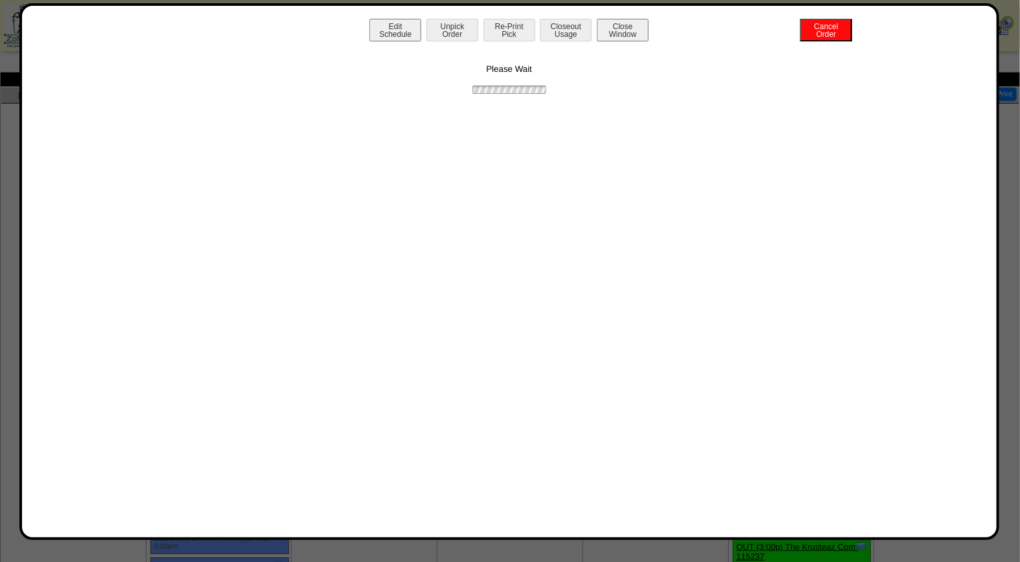
scroll to position [0, 0]
click at [512, 28] on button "Print BOL" at bounding box center [509, 30] width 52 height 23
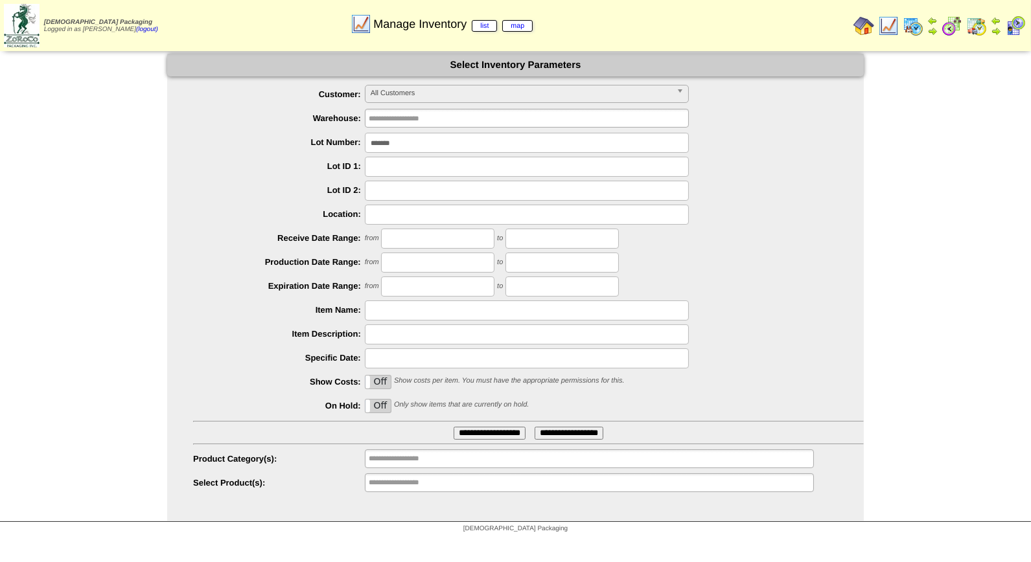
drag, startPoint x: 406, startPoint y: 148, endPoint x: 272, endPoint y: 146, distance: 134.1
click at [272, 146] on li "Lot Number: *******" at bounding box center [528, 143] width 670 height 20
type input "*******"
click at [453, 427] on input "**********" at bounding box center [489, 433] width 72 height 13
